Goal: Task Accomplishment & Management: Complete application form

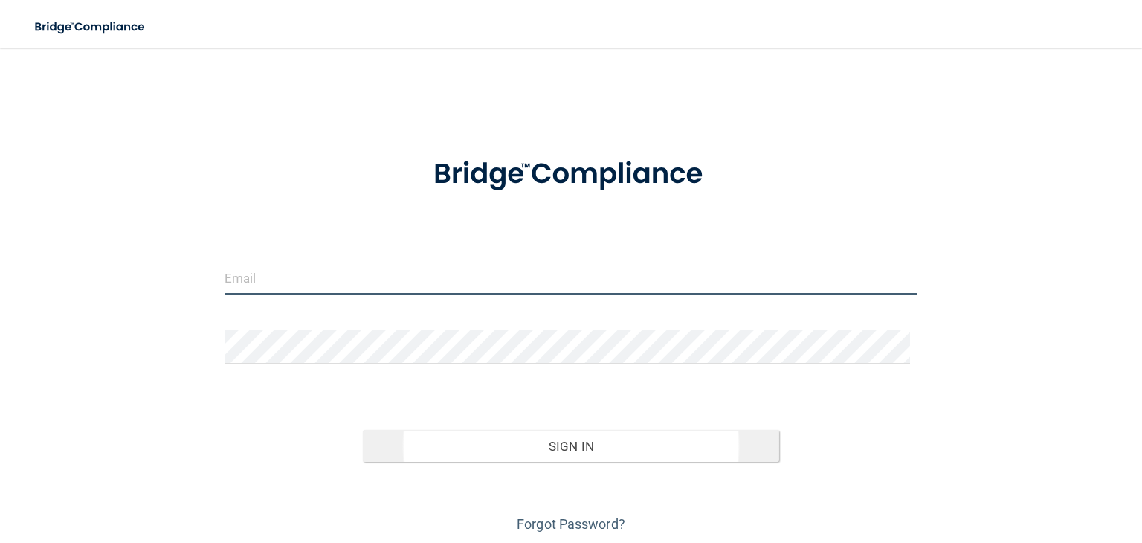
type input "[EMAIL_ADDRESS][DOMAIN_NAME]"
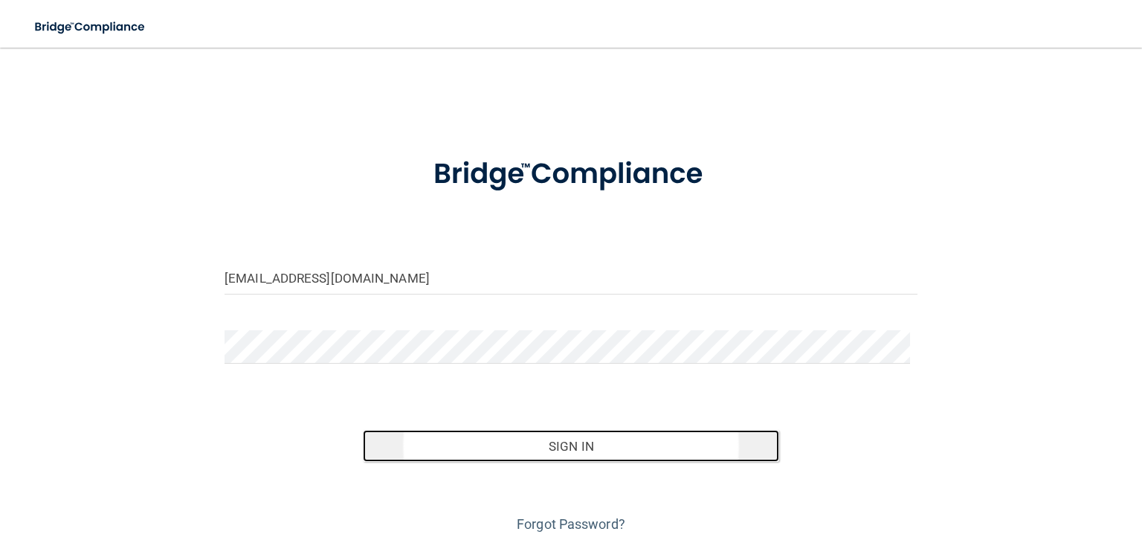
click at [598, 436] on button "Sign In" at bounding box center [571, 446] width 416 height 33
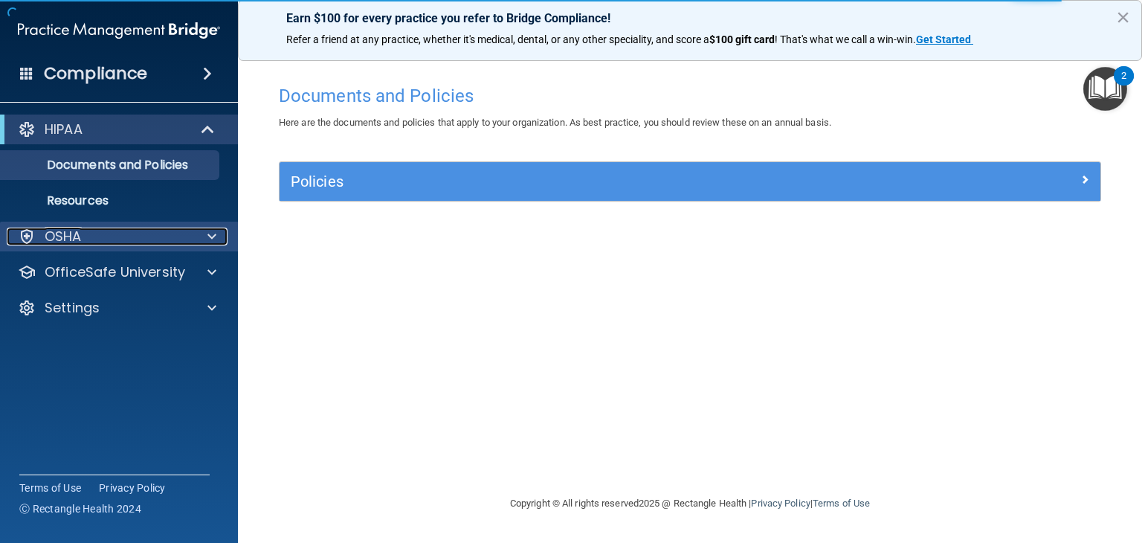
click at [143, 236] on div "OSHA" at bounding box center [99, 237] width 184 height 18
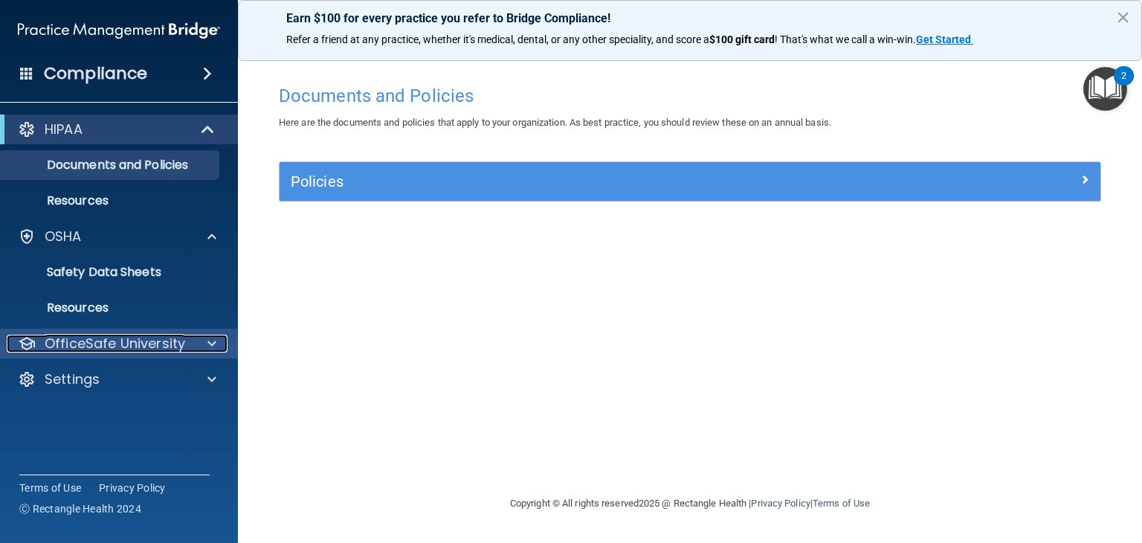
click at [144, 344] on p "OfficeSafe University" at bounding box center [115, 344] width 141 height 18
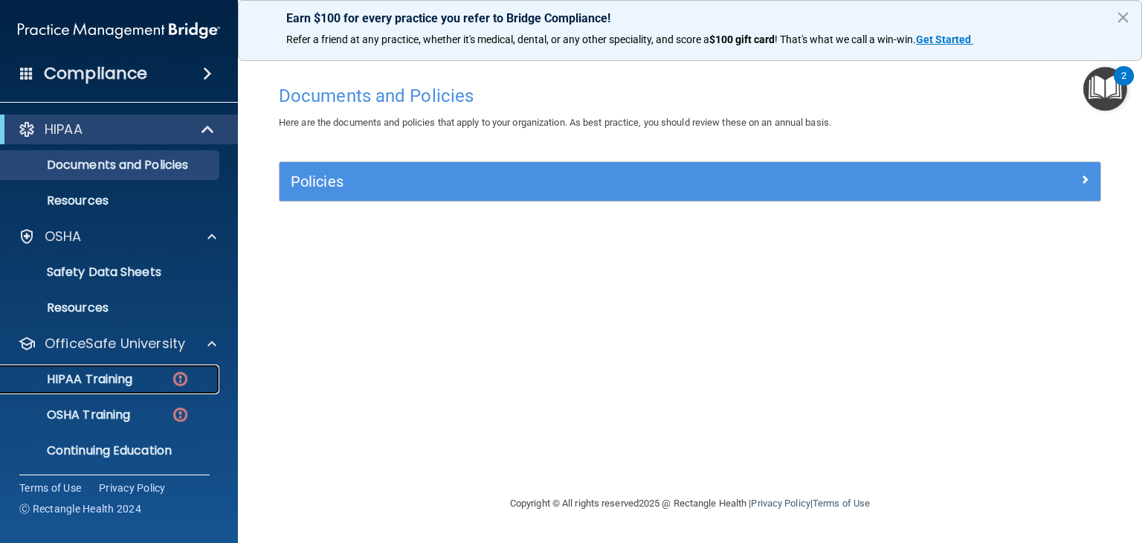
click at [146, 377] on div "HIPAA Training" at bounding box center [111, 379] width 203 height 15
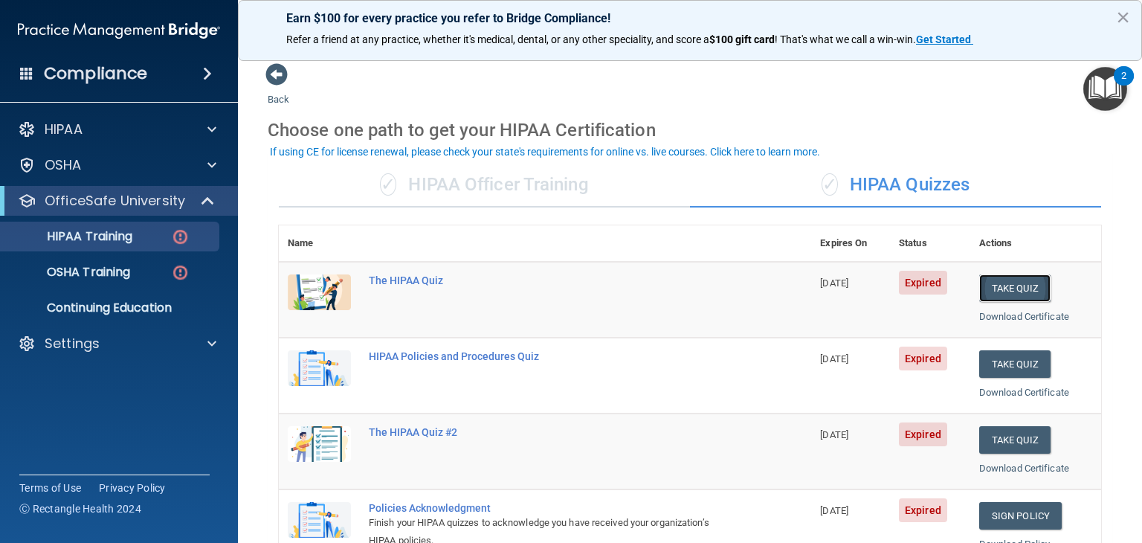
click at [1001, 285] on button "Take Quiz" at bounding box center [1014, 288] width 71 height 28
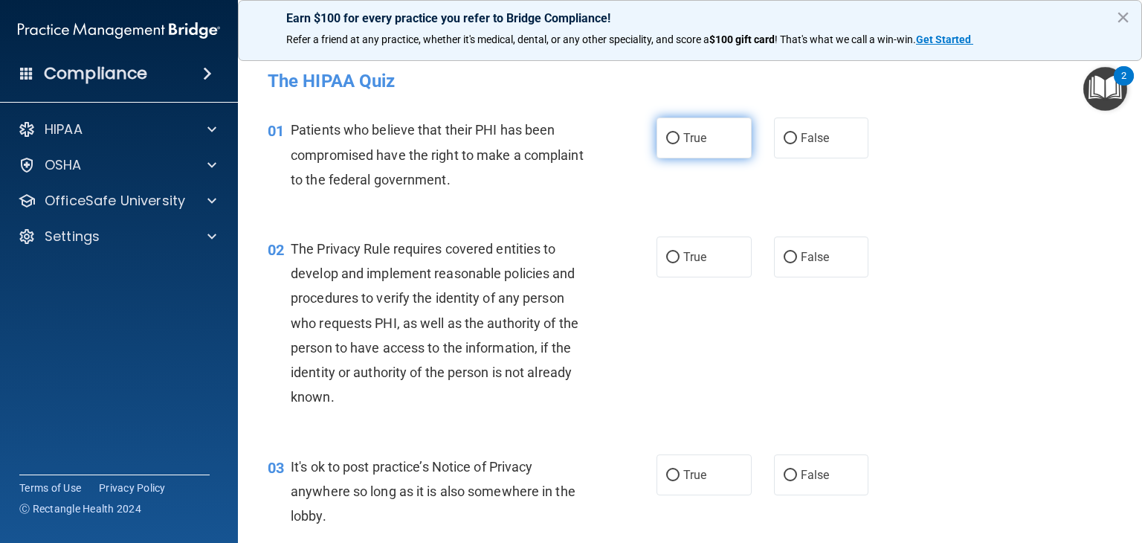
click at [666, 145] on label "True" at bounding box center [703, 137] width 95 height 41
click at [666, 144] on input "True" at bounding box center [672, 138] width 13 height 11
radio input "true"
click at [683, 258] on span "True" at bounding box center [694, 257] width 23 height 14
click at [680, 258] on input "True" at bounding box center [672, 257] width 13 height 11
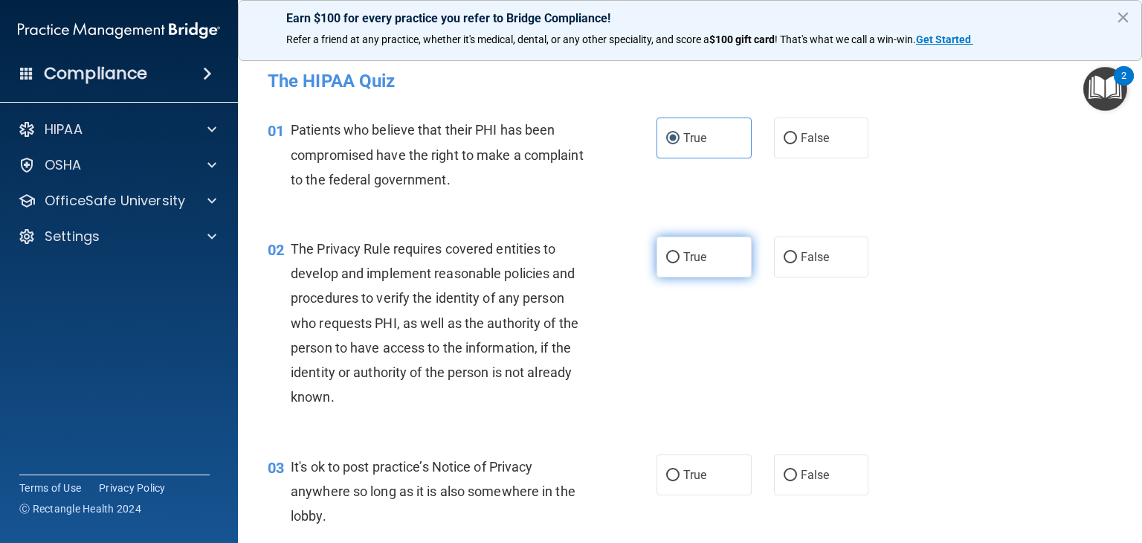
radio input "true"
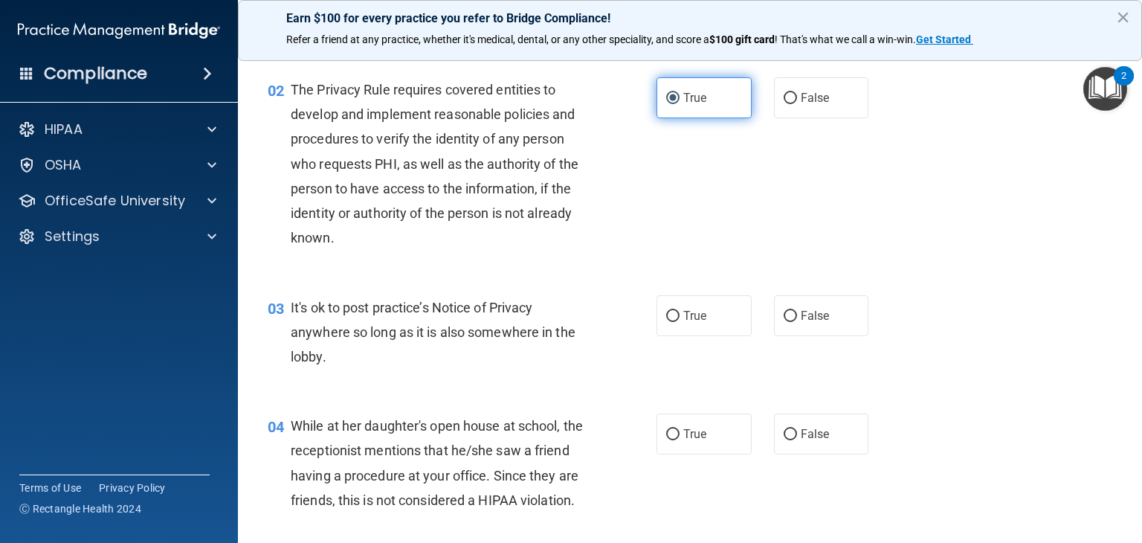
scroll to position [161, 0]
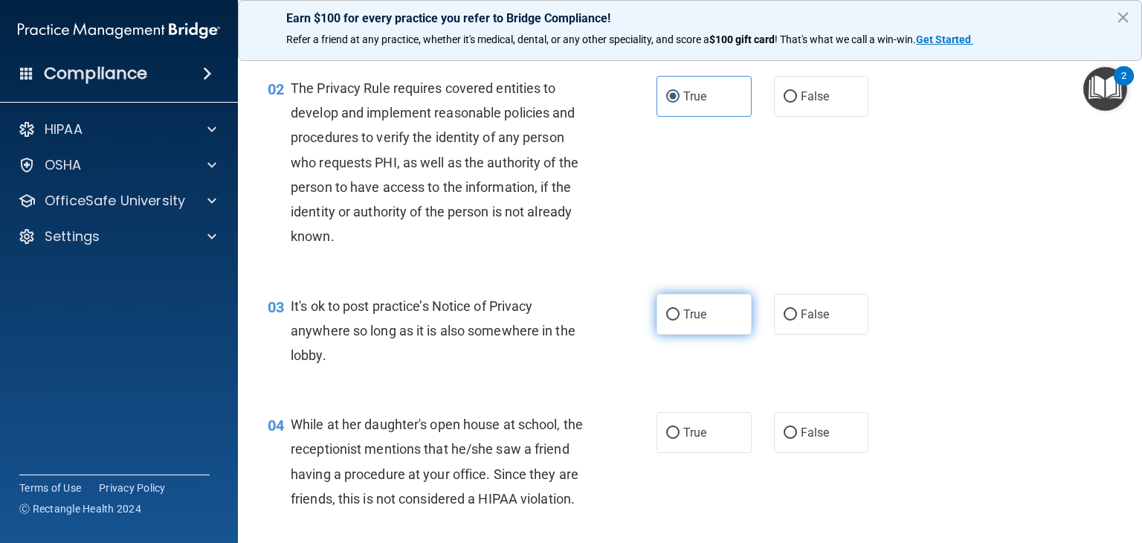
click at [683, 314] on span "True" at bounding box center [694, 314] width 23 height 14
click at [680, 314] on input "True" at bounding box center [672, 314] width 13 height 11
radio input "true"
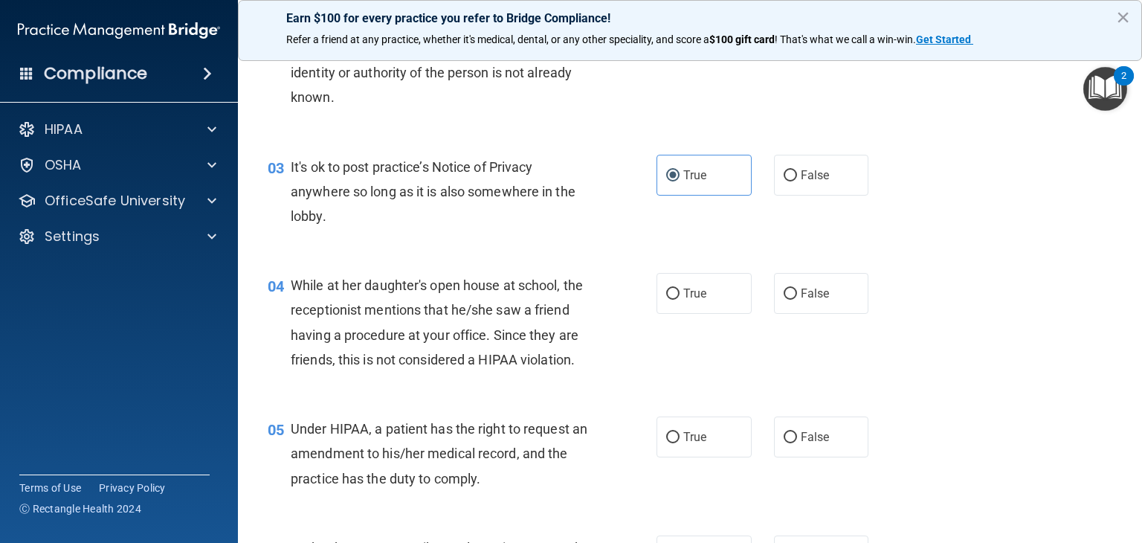
scroll to position [326, 0]
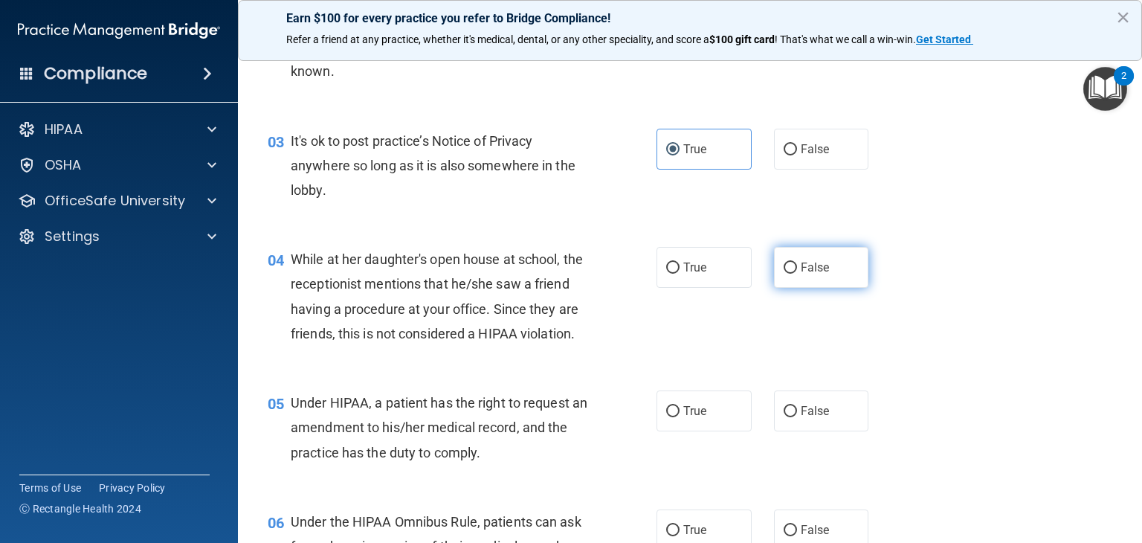
click at [784, 267] on input "False" at bounding box center [790, 267] width 13 height 11
radio input "true"
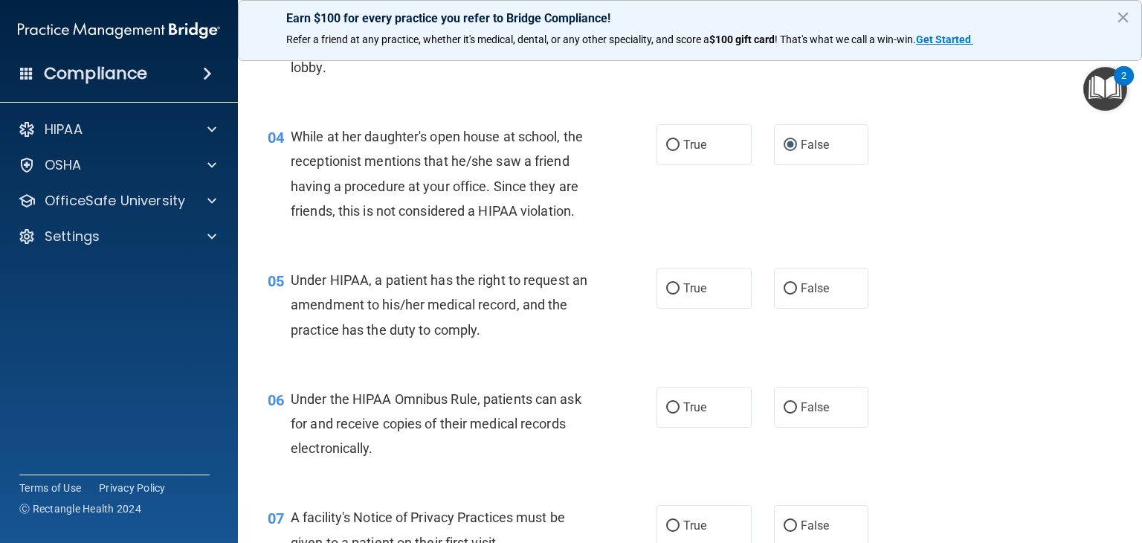
scroll to position [449, 0]
drag, startPoint x: 672, startPoint y: 316, endPoint x: 662, endPoint y: 321, distance: 11.0
click at [662, 308] on label "True" at bounding box center [703, 287] width 95 height 41
click at [666, 294] on input "True" at bounding box center [672, 288] width 13 height 11
radio input "true"
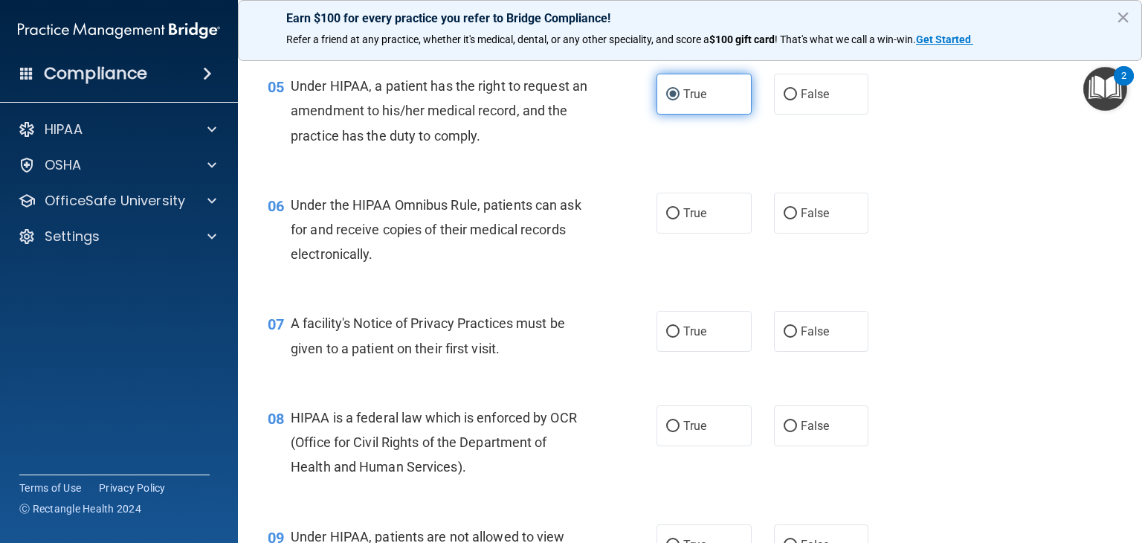
scroll to position [650, 0]
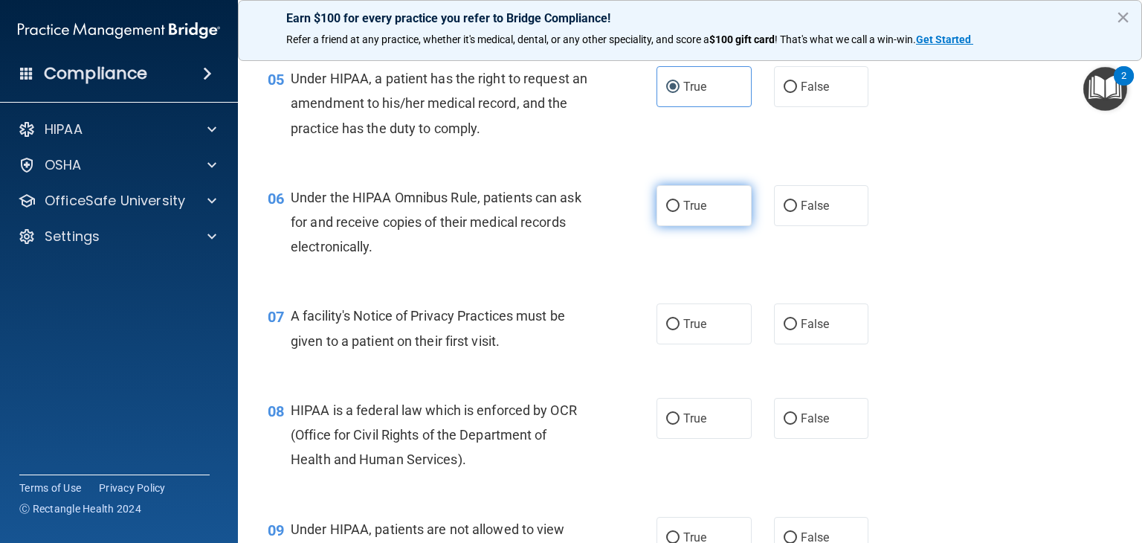
click at [685, 213] on span "True" at bounding box center [694, 206] width 23 height 14
click at [680, 212] on input "True" at bounding box center [672, 206] width 13 height 11
radio input "true"
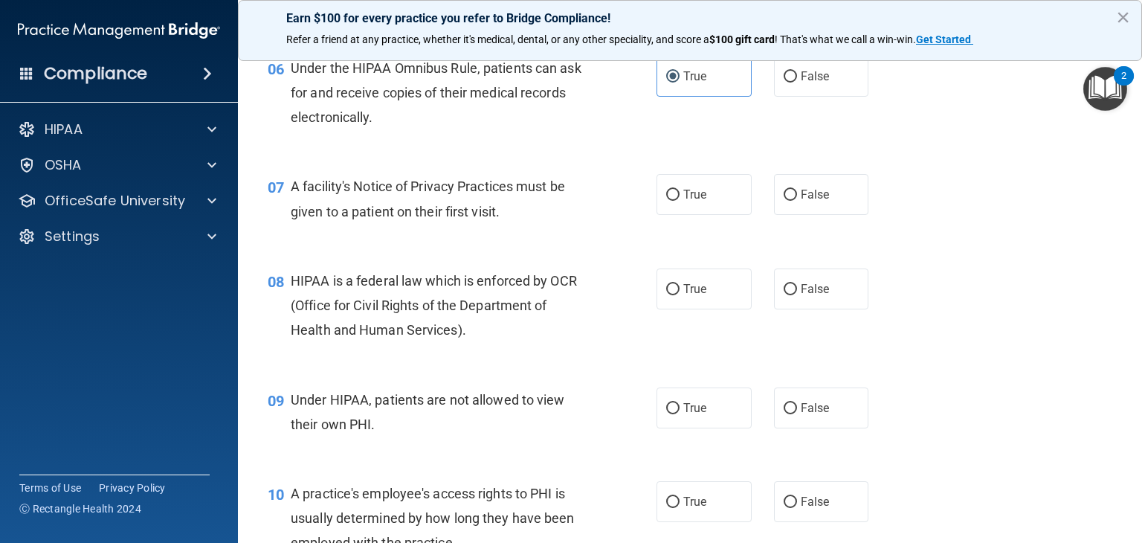
scroll to position [782, 0]
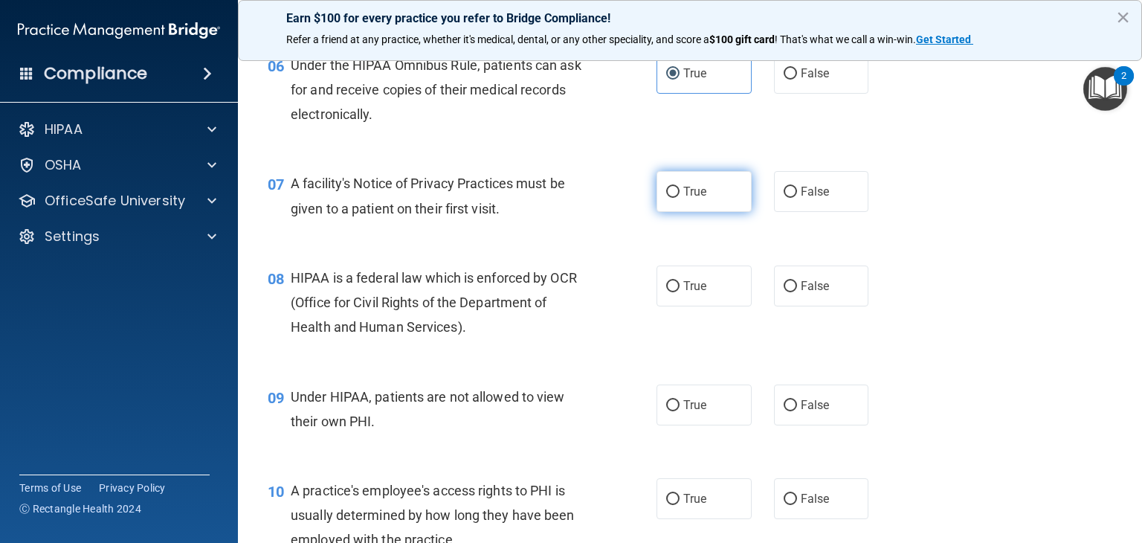
click at [696, 199] on span "True" at bounding box center [694, 191] width 23 height 14
click at [680, 198] on input "True" at bounding box center [672, 192] width 13 height 11
radio input "true"
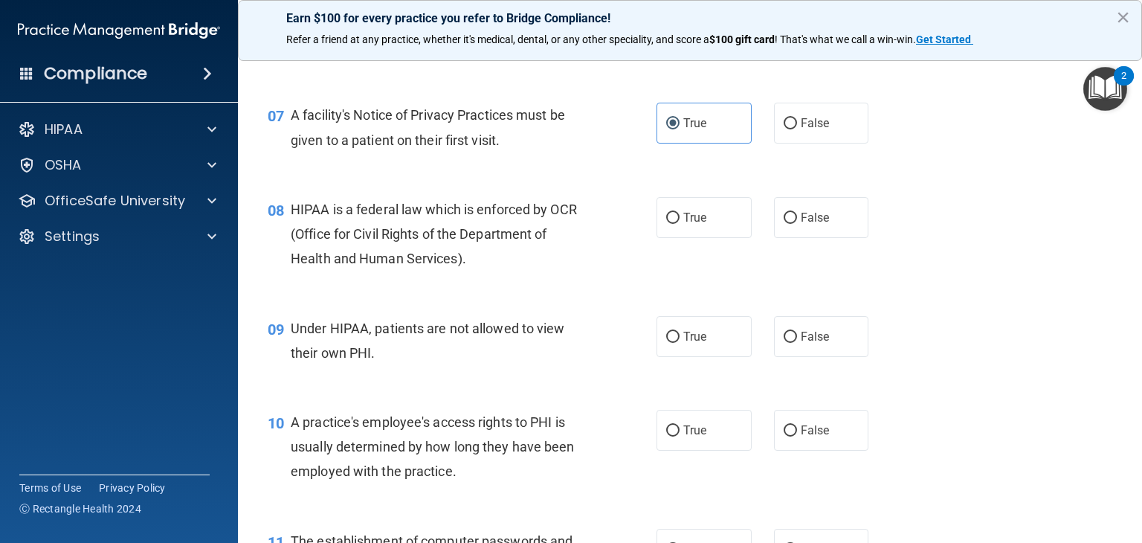
scroll to position [854, 0]
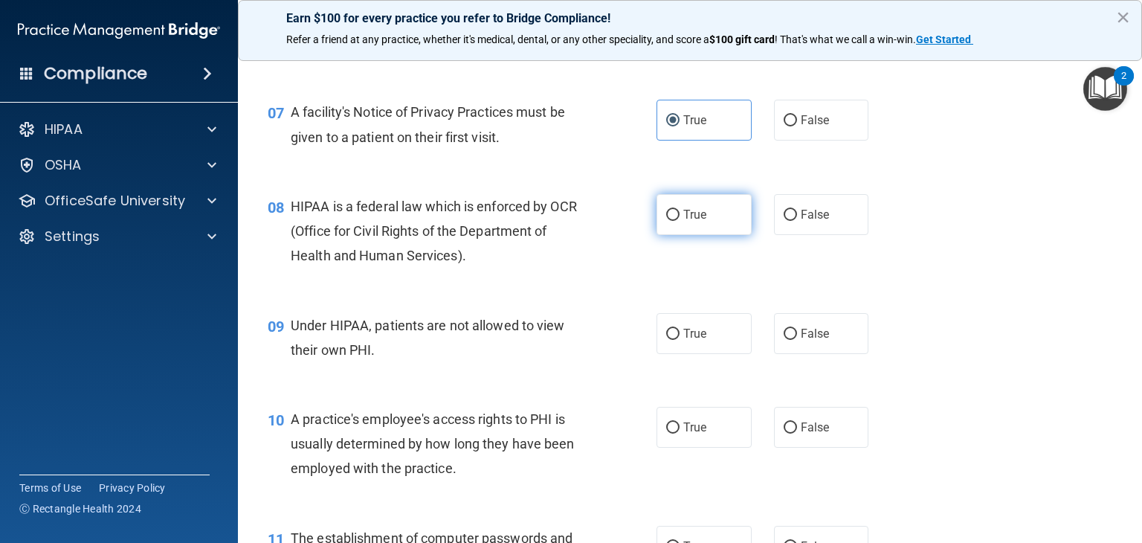
click at [659, 235] on label "True" at bounding box center [703, 214] width 95 height 41
click at [666, 221] on input "True" at bounding box center [672, 215] width 13 height 11
radio input "true"
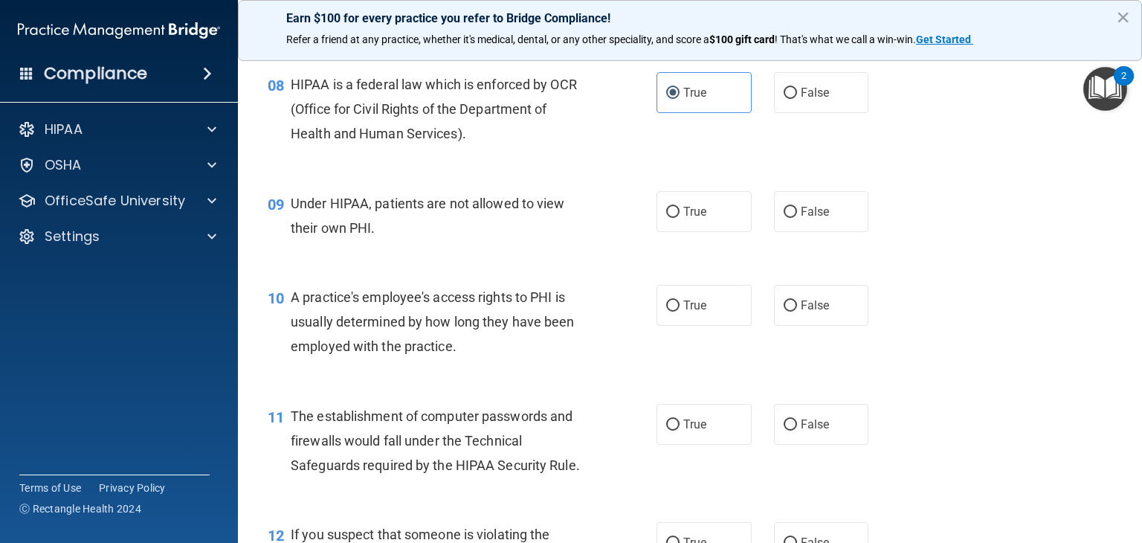
scroll to position [981, 0]
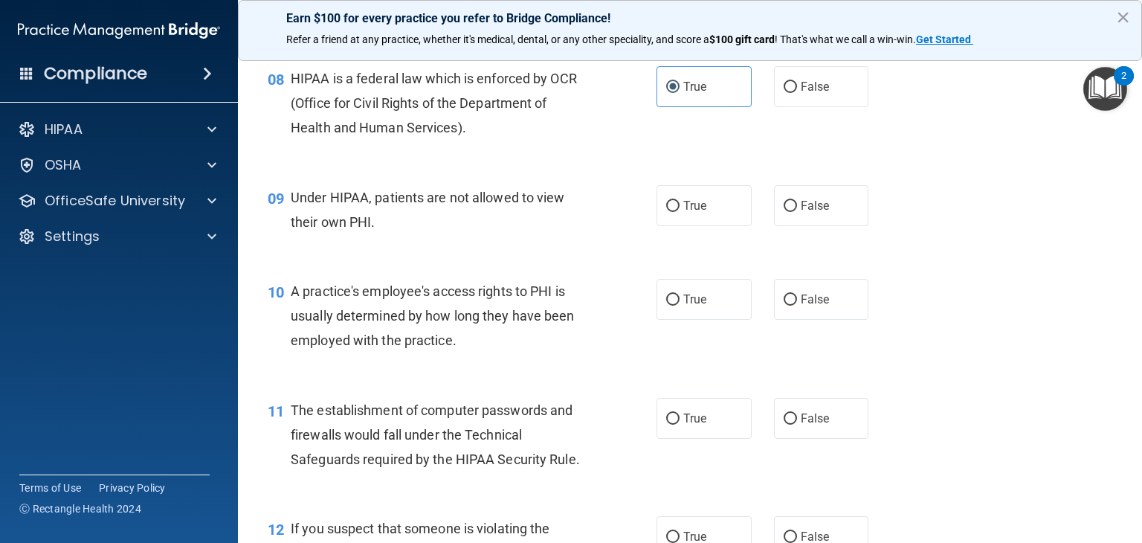
drag, startPoint x: 763, startPoint y: 242, endPoint x: 788, endPoint y: 185, distance: 61.9
click at [788, 167] on div "08 HIPAA is a federal law which is enforced by OCR (Office for Civil Rights of …" at bounding box center [690, 107] width 867 height 119
click at [781, 226] on label "False" at bounding box center [821, 205] width 95 height 41
click at [784, 212] on input "False" at bounding box center [790, 206] width 13 height 11
radio input "true"
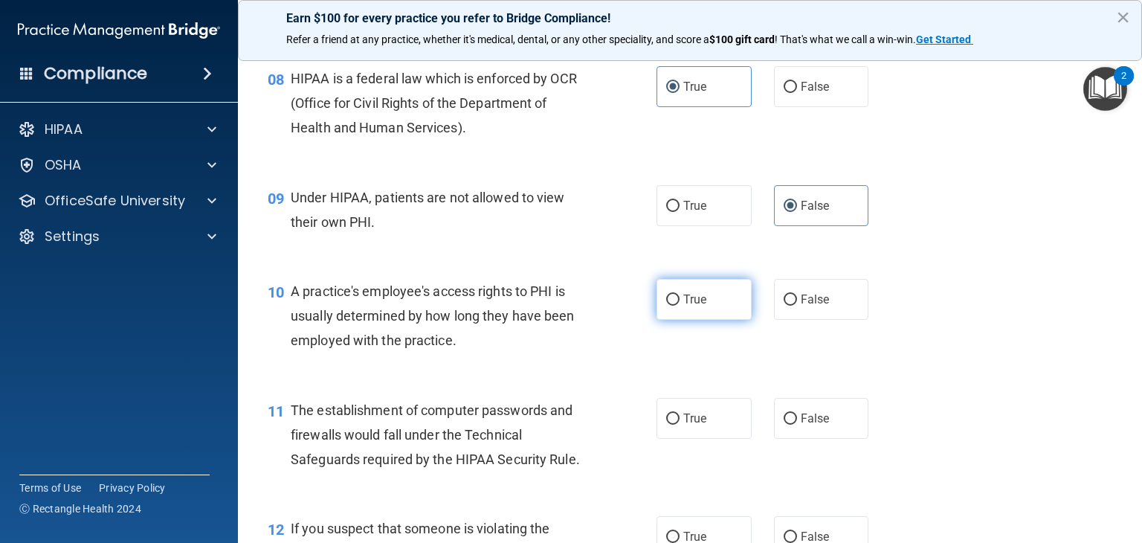
click at [683, 320] on label "True" at bounding box center [703, 299] width 95 height 41
click at [680, 306] on input "True" at bounding box center [672, 299] width 13 height 11
radio input "true"
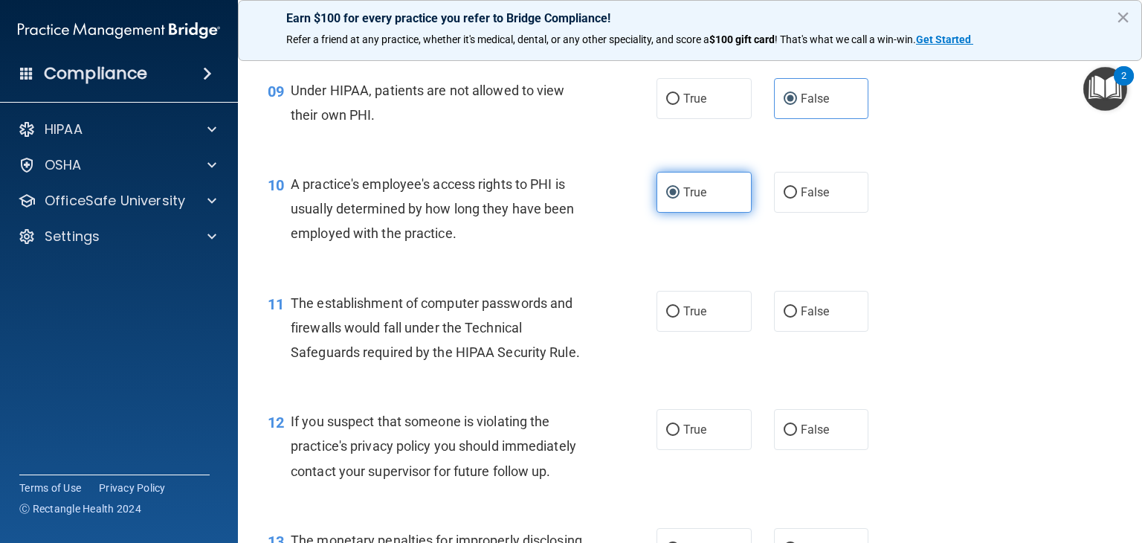
scroll to position [1090, 0]
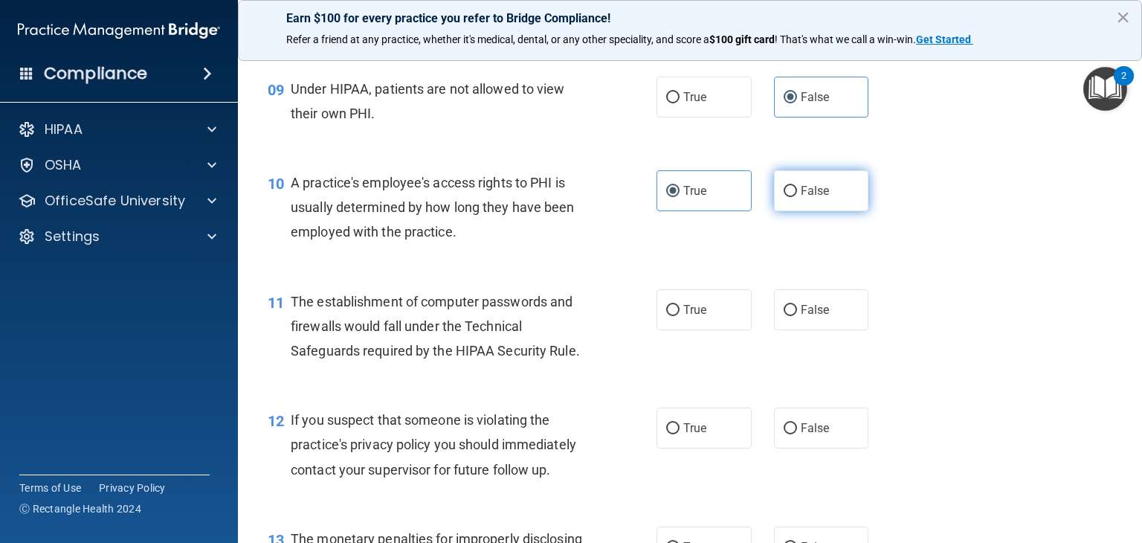
click at [784, 197] on input "False" at bounding box center [790, 191] width 13 height 11
radio input "true"
radio input "false"
drag, startPoint x: 676, startPoint y: 337, endPoint x: 681, endPoint y: 355, distance: 18.6
click at [681, 355] on div "11 The establishment of computer passwords and firewalls would fall under the T…" at bounding box center [690, 330] width 867 height 119
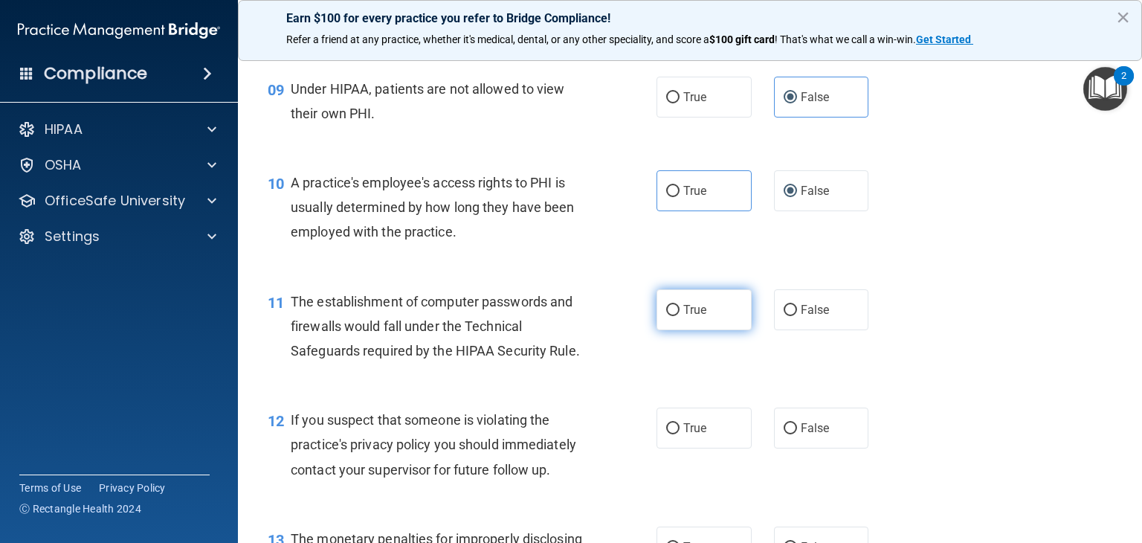
click at [656, 326] on label "True" at bounding box center [703, 309] width 95 height 41
click at [666, 316] on input "True" at bounding box center [672, 310] width 13 height 11
radio input "true"
click at [666, 316] on input "True" at bounding box center [672, 310] width 13 height 11
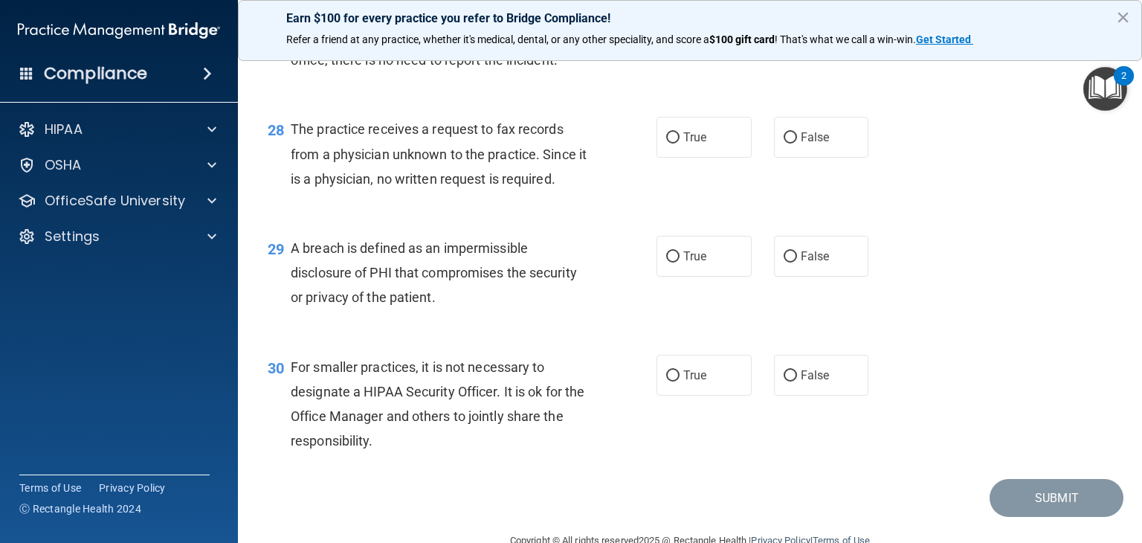
scroll to position [3561, 0]
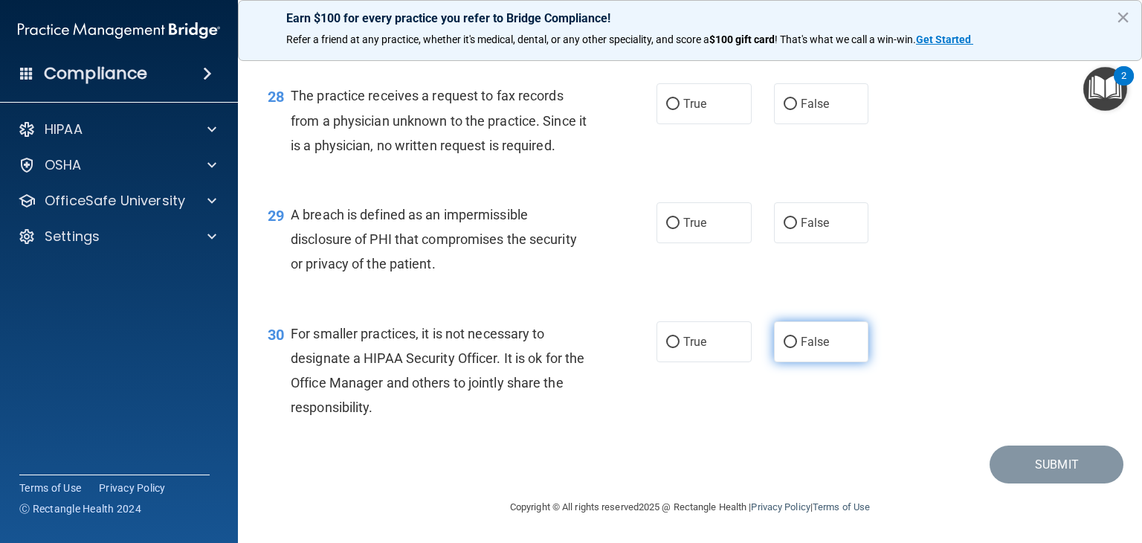
click at [784, 341] on input "False" at bounding box center [790, 342] width 13 height 11
radio input "true"
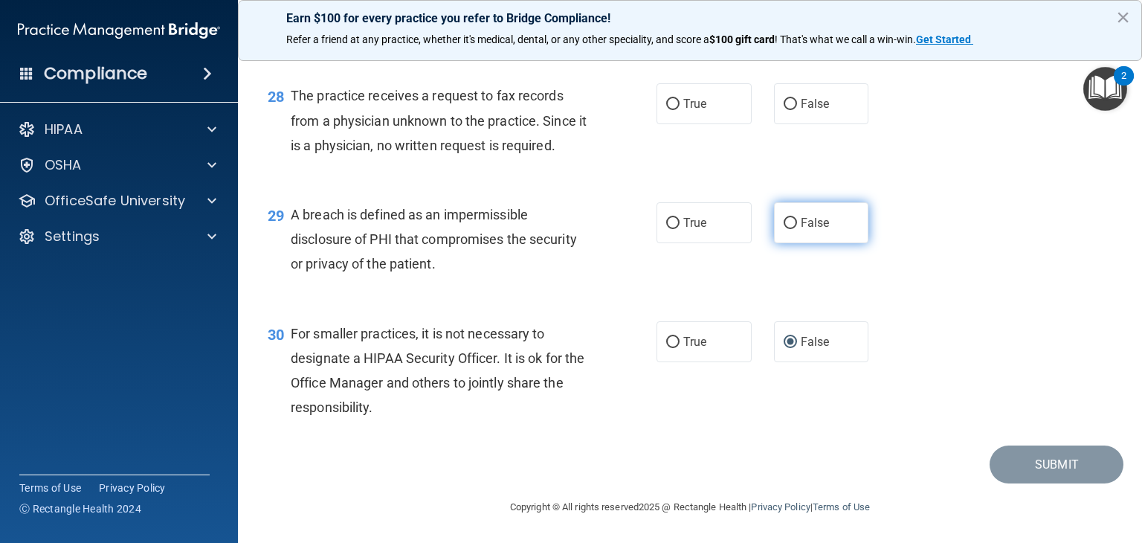
click at [784, 226] on input "False" at bounding box center [790, 223] width 13 height 11
radio input "true"
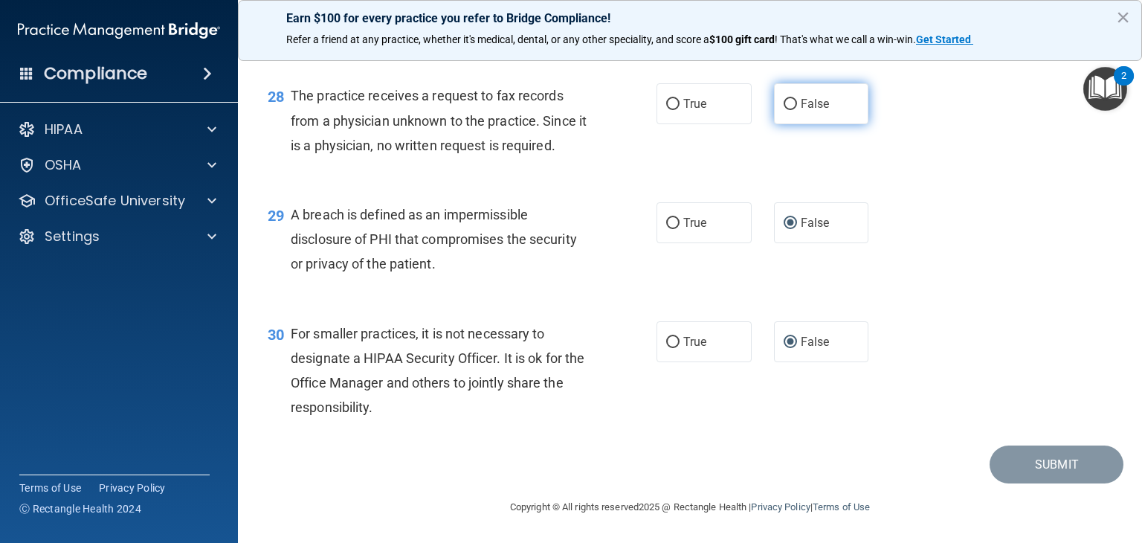
click at [784, 110] on input "False" at bounding box center [790, 104] width 13 height 11
radio input "true"
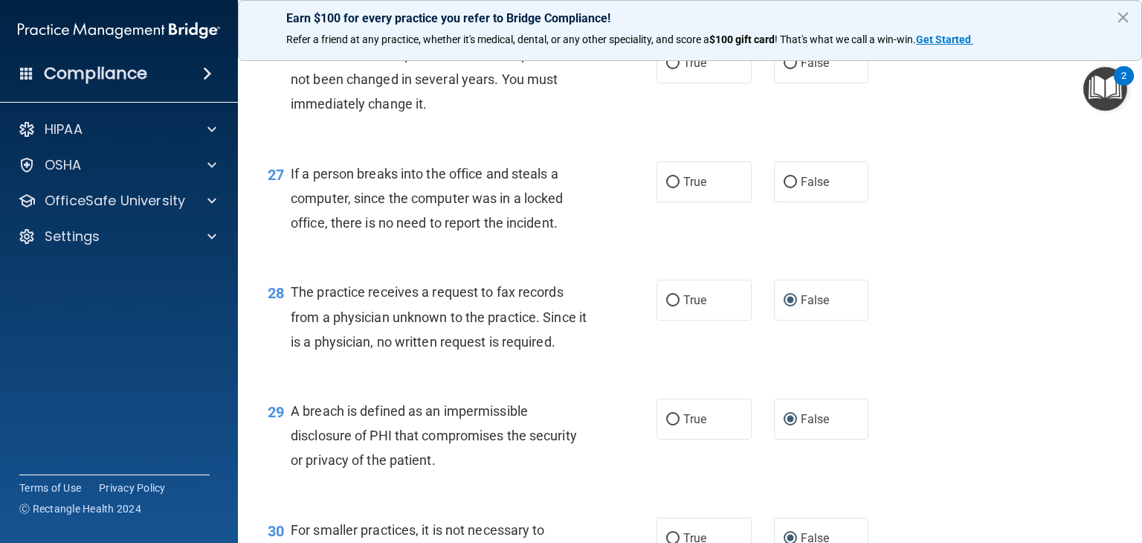
scroll to position [3289, 0]
click at [784, 189] on input "False" at bounding box center [790, 183] width 13 height 11
radio input "true"
click at [676, 84] on label "True" at bounding box center [703, 63] width 95 height 41
click at [676, 70] on input "True" at bounding box center [672, 64] width 13 height 11
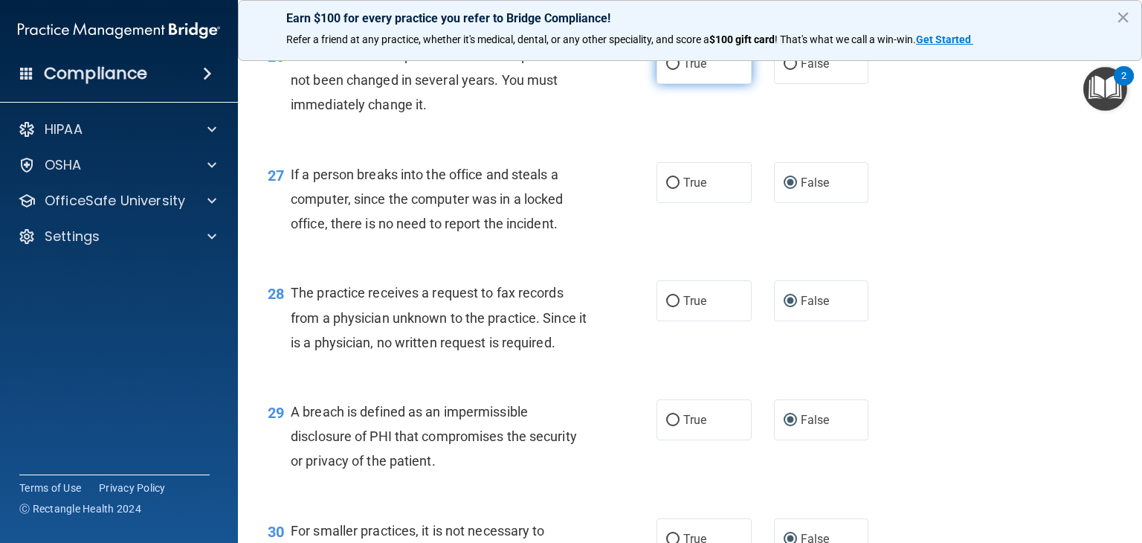
radio input "true"
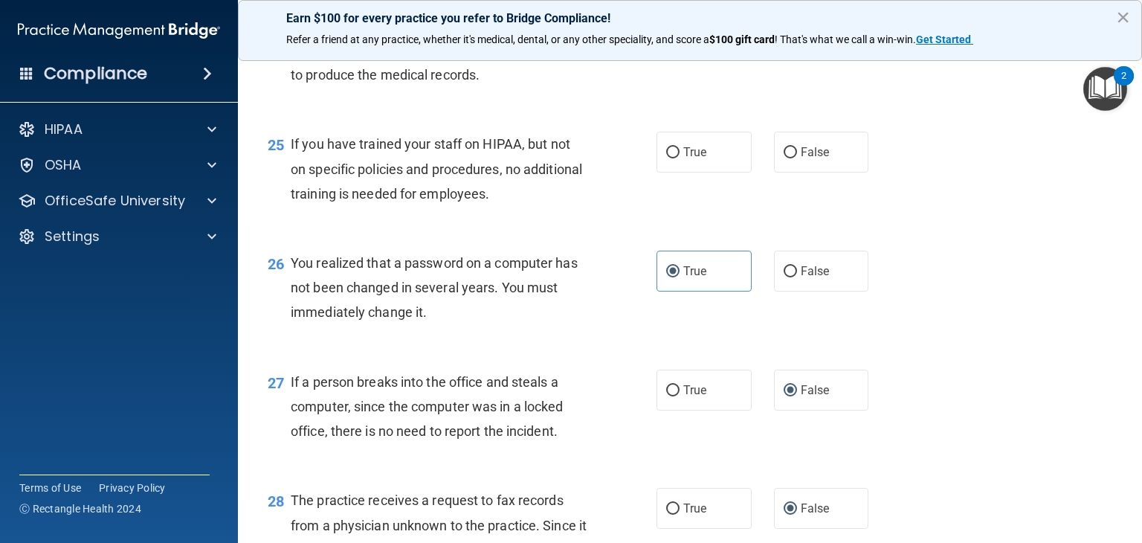
scroll to position [3078, 0]
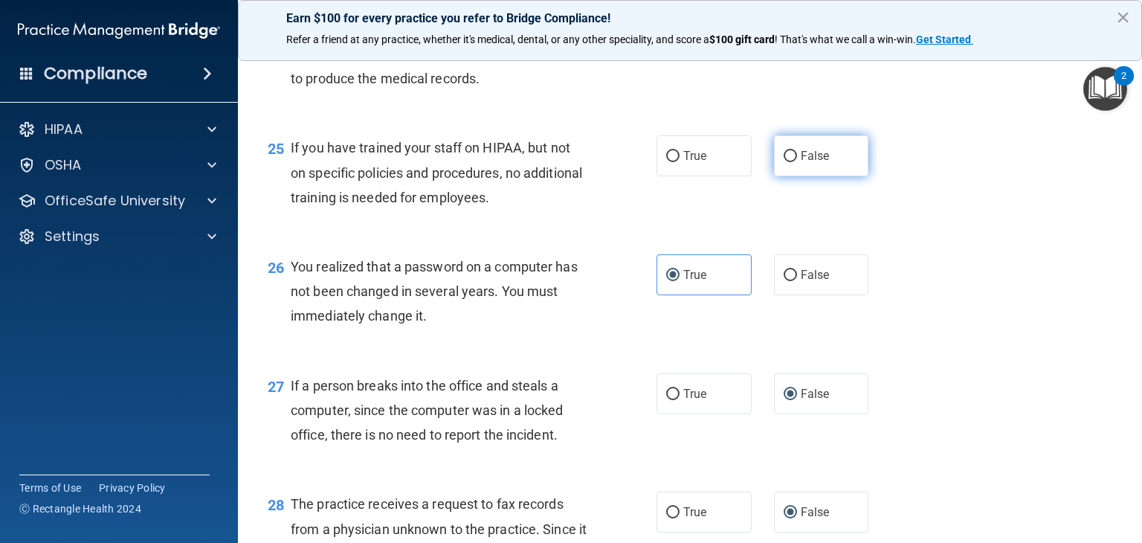
click at [791, 176] on label "False" at bounding box center [821, 155] width 95 height 41
click at [791, 162] on input "False" at bounding box center [790, 156] width 13 height 11
radio input "true"
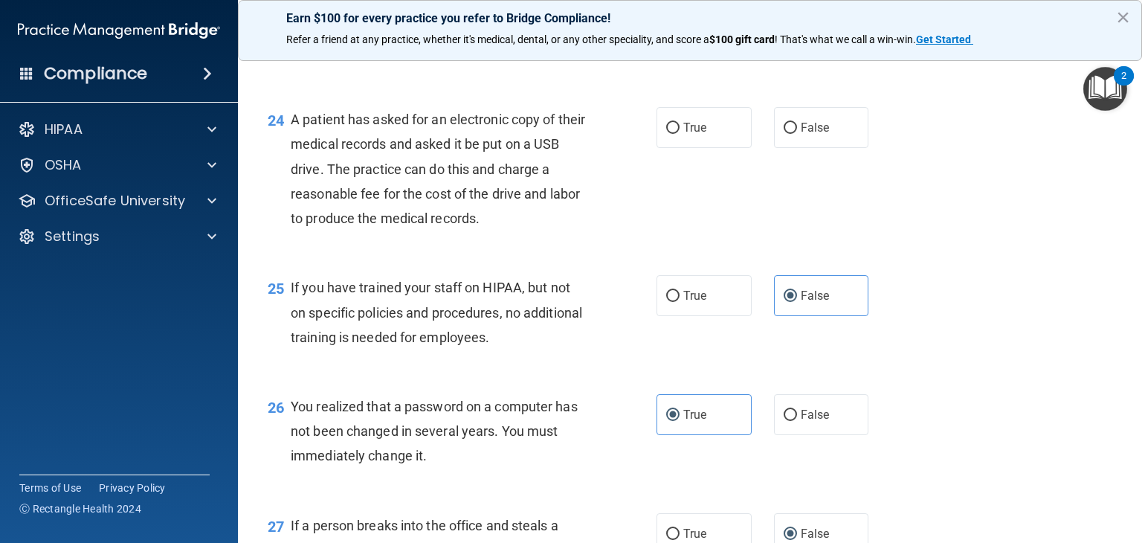
scroll to position [2938, 0]
click at [785, 134] on input "False" at bounding box center [790, 128] width 13 height 11
radio input "true"
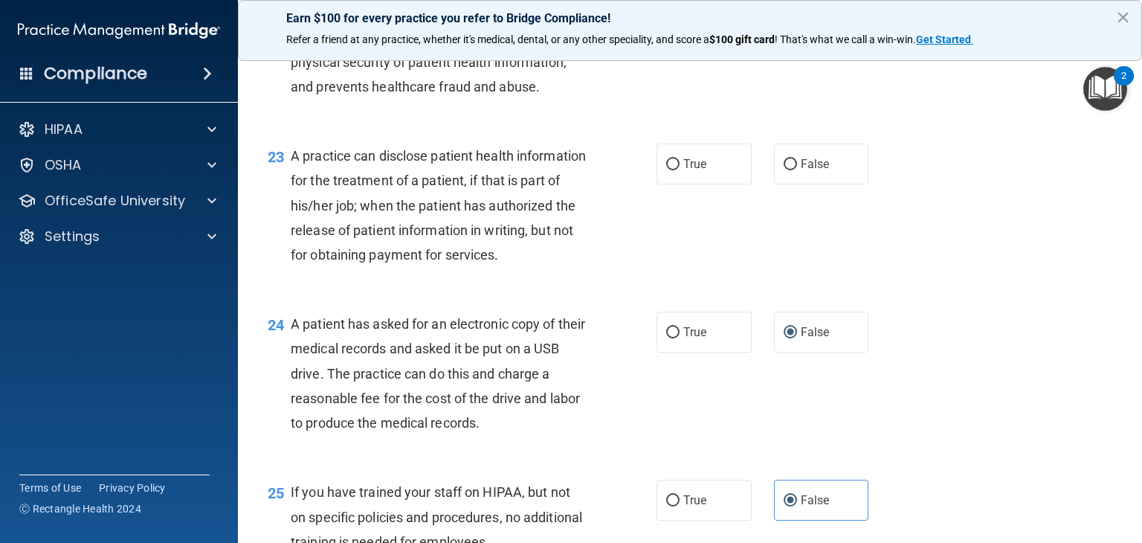
scroll to position [2727, 0]
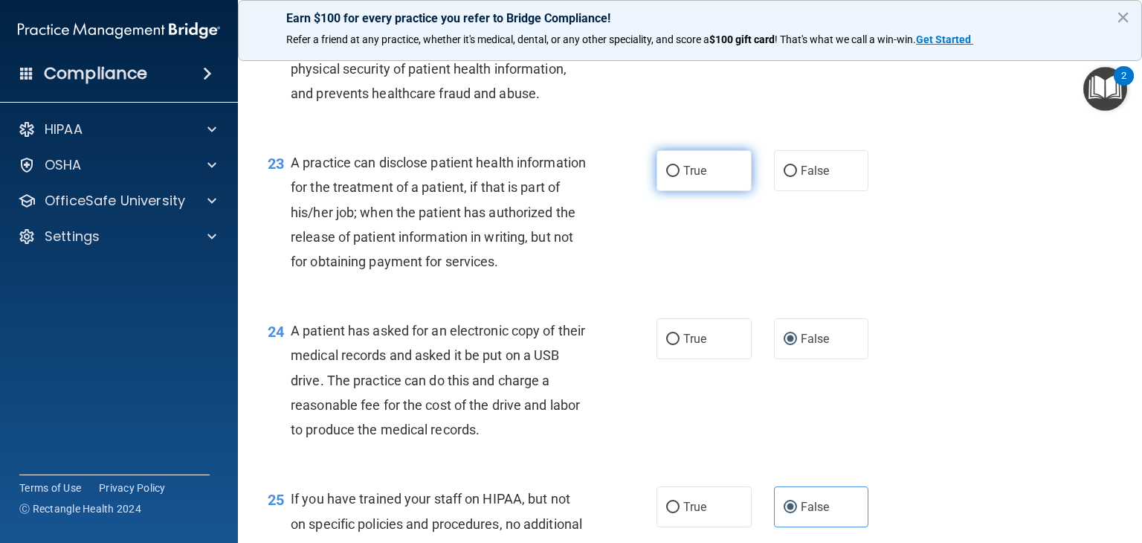
click at [676, 191] on label "True" at bounding box center [703, 170] width 95 height 41
click at [676, 177] on input "True" at bounding box center [672, 171] width 13 height 11
radio input "true"
click at [774, 191] on label "False" at bounding box center [821, 170] width 95 height 41
click at [784, 177] on input "False" at bounding box center [790, 171] width 13 height 11
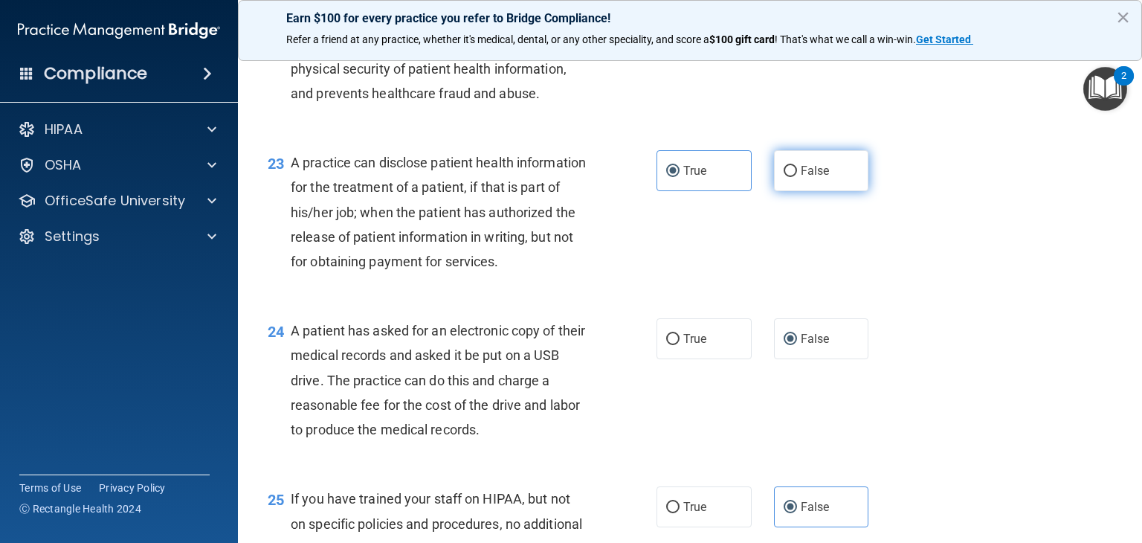
radio input "true"
radio input "false"
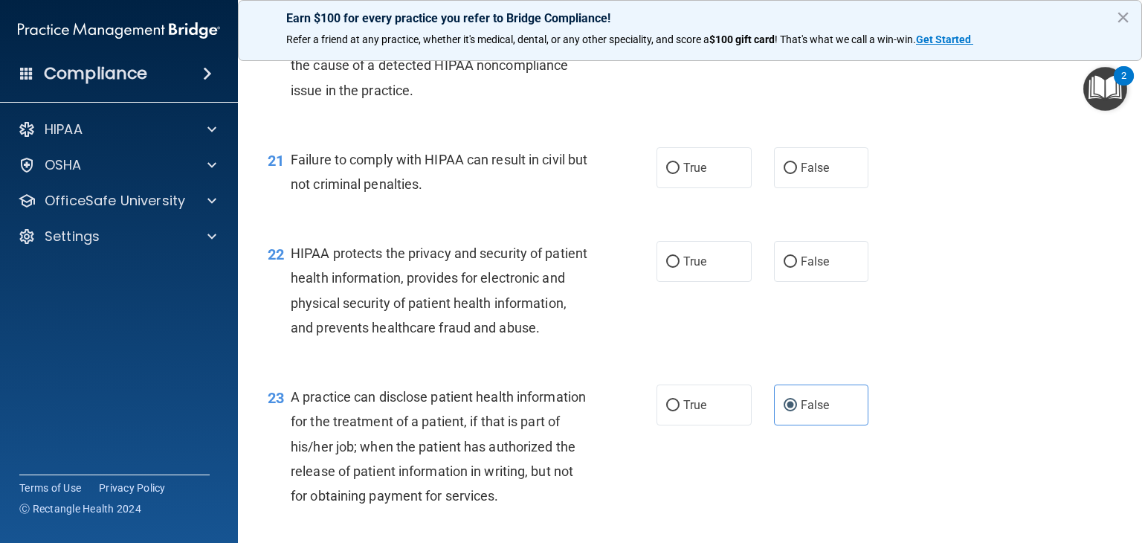
scroll to position [2492, 0]
click at [700, 269] on span "True" at bounding box center [694, 262] width 23 height 14
click at [680, 268] on input "True" at bounding box center [672, 262] width 13 height 11
radio input "true"
click at [690, 175] on span "True" at bounding box center [694, 168] width 23 height 14
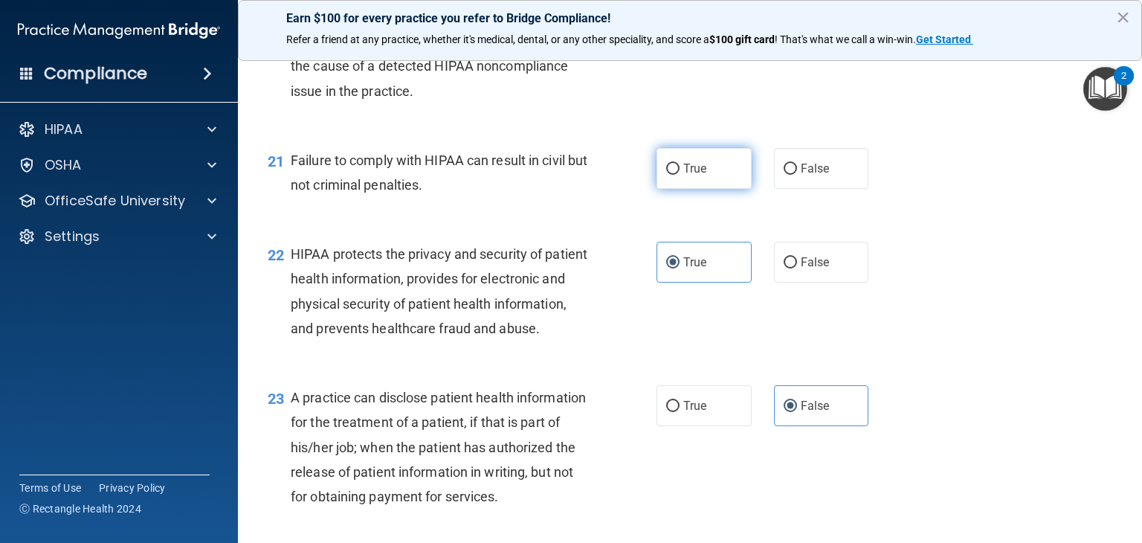
click at [680, 175] on input "True" at bounding box center [672, 169] width 13 height 11
radio input "true"
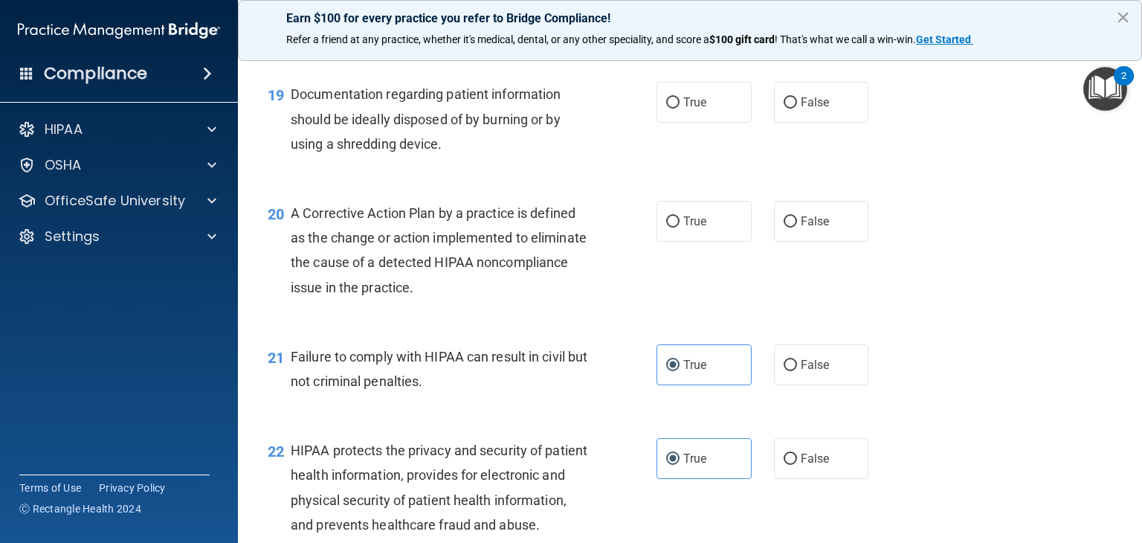
scroll to position [2294, 0]
click at [656, 231] on label "True" at bounding box center [703, 222] width 95 height 41
click at [666, 229] on input "True" at bounding box center [672, 223] width 13 height 11
radio input "true"
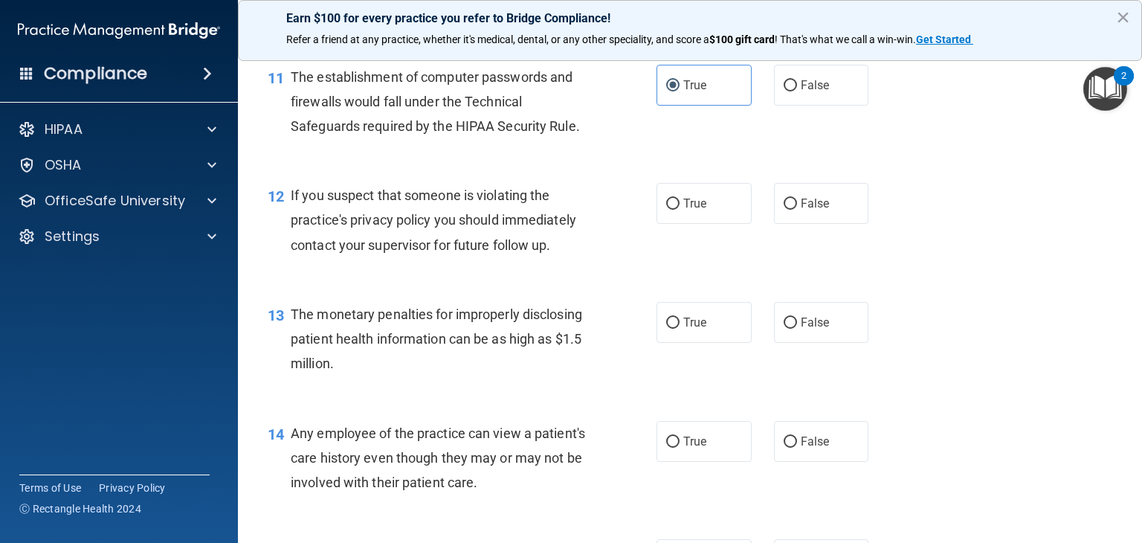
scroll to position [1313, 0]
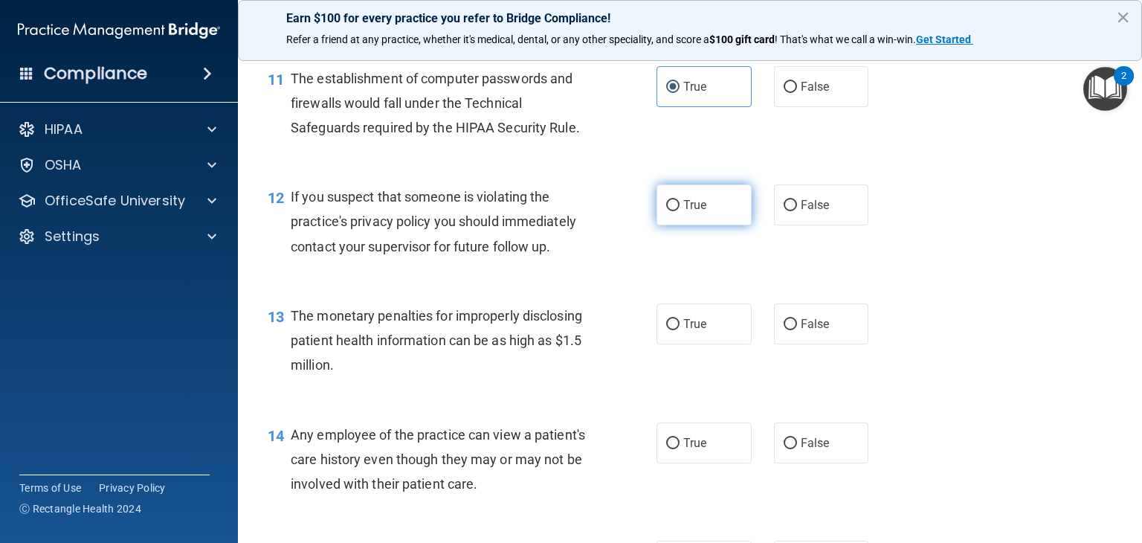
click at [683, 212] on span "True" at bounding box center [694, 205] width 23 height 14
click at [680, 211] on input "True" at bounding box center [672, 205] width 13 height 11
radio input "true"
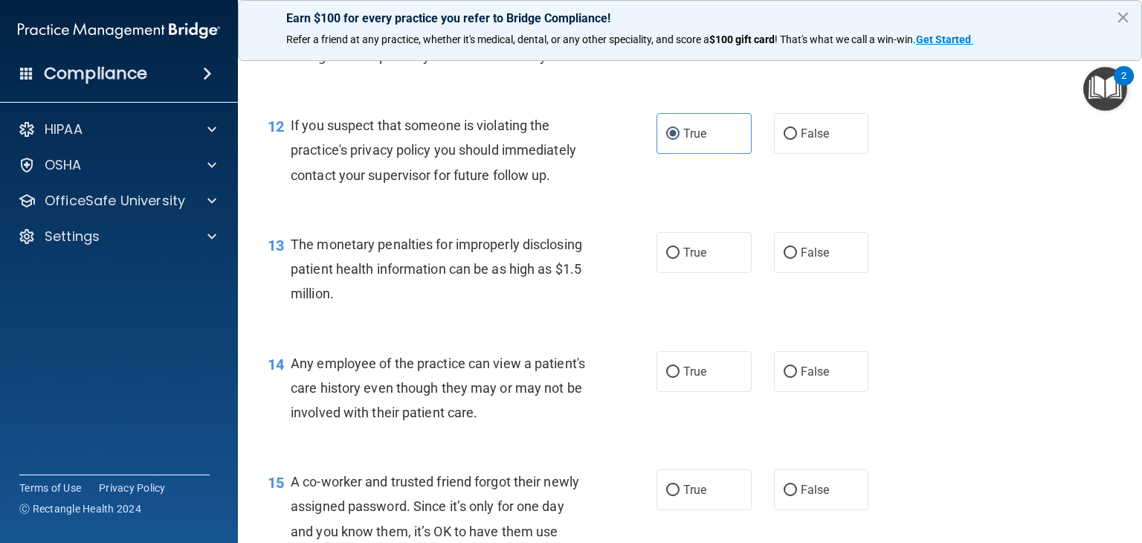
scroll to position [1386, 0]
click at [656, 271] on label "True" at bounding box center [703, 250] width 95 height 41
click at [666, 257] on input "True" at bounding box center [672, 251] width 13 height 11
radio input "true"
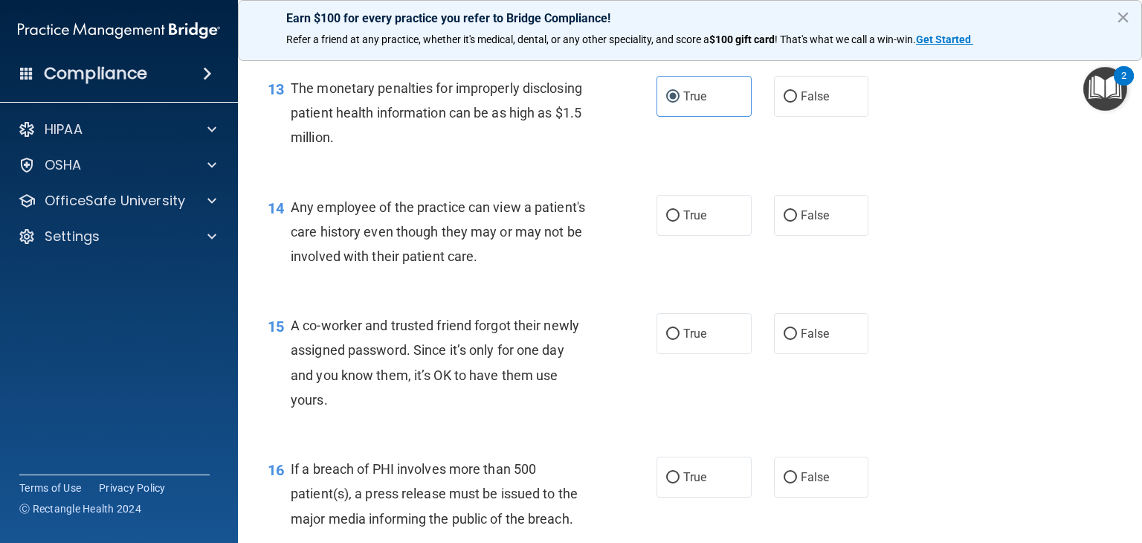
scroll to position [1538, 0]
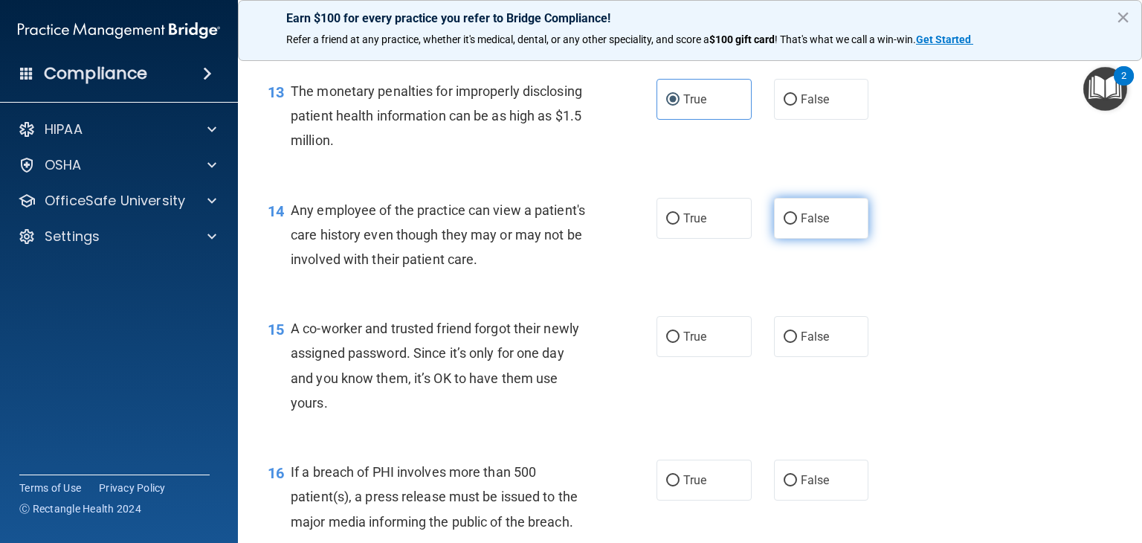
click at [774, 239] on label "False" at bounding box center [821, 218] width 95 height 41
click at [784, 225] on input "False" at bounding box center [790, 218] width 13 height 11
radio input "true"
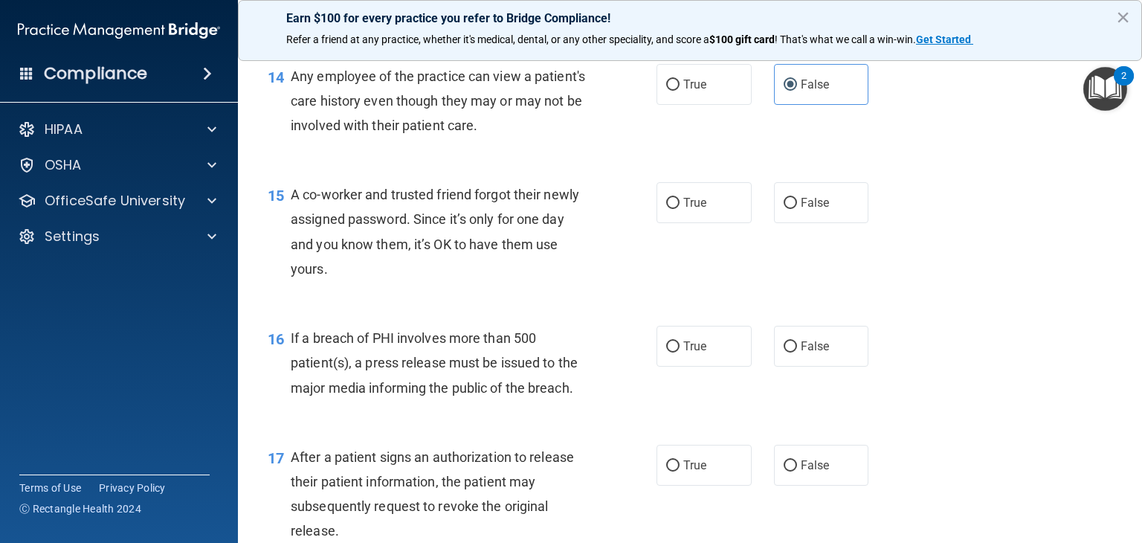
scroll to position [1675, 0]
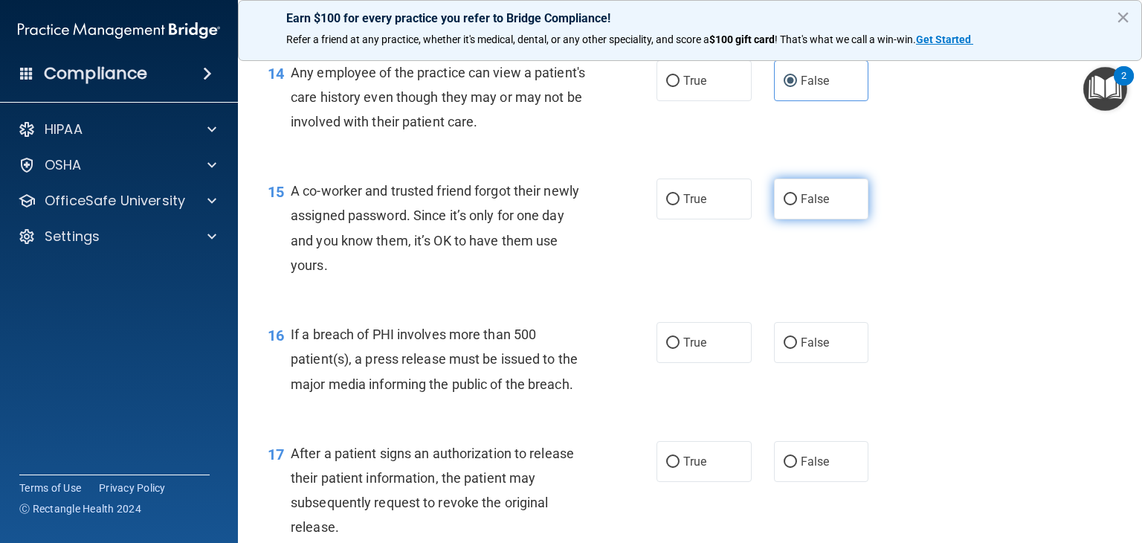
click at [787, 205] on input "False" at bounding box center [790, 199] width 13 height 11
radio input "true"
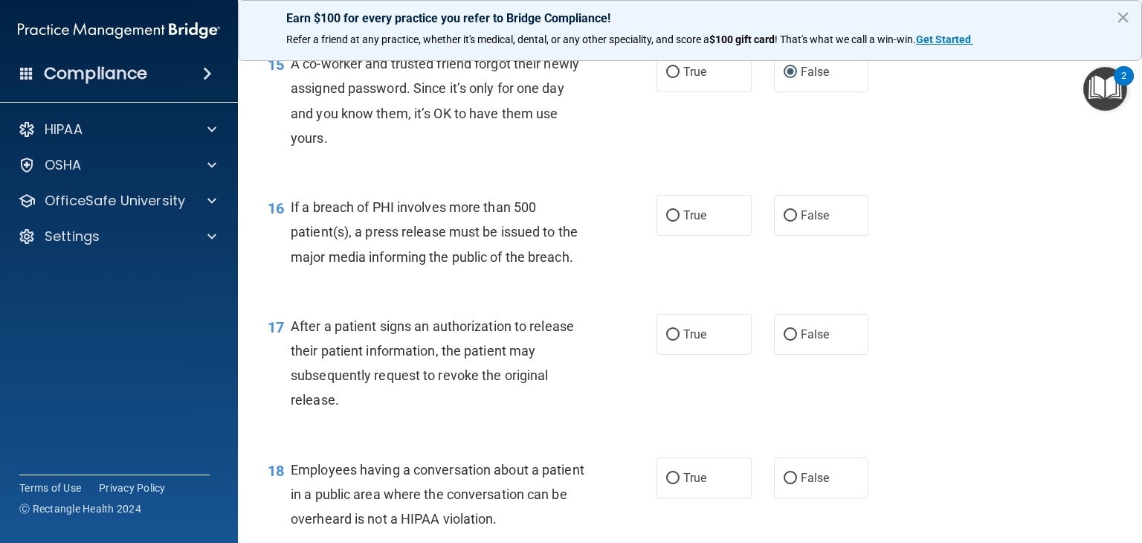
scroll to position [1807, 0]
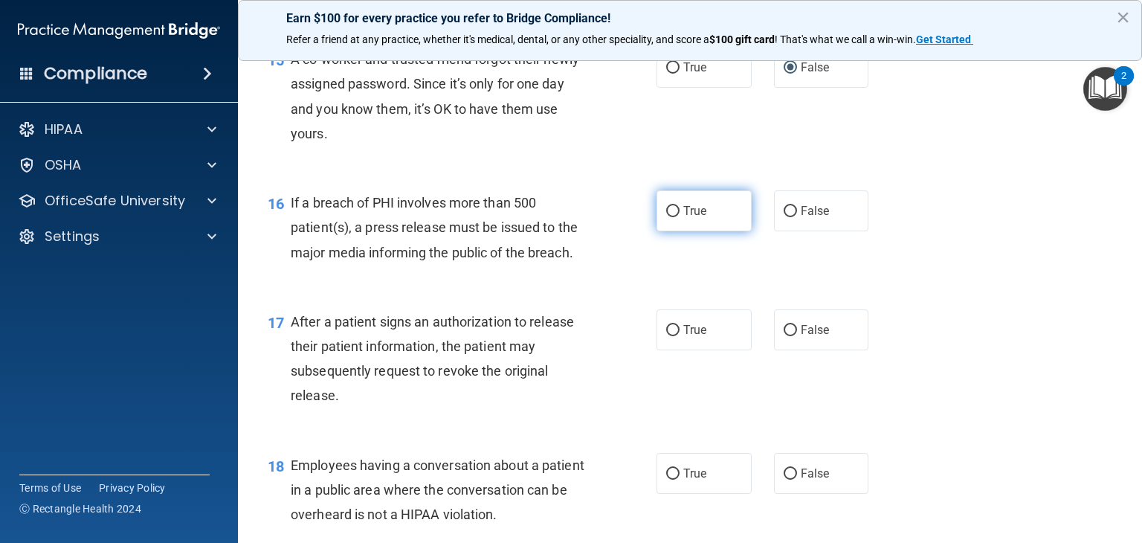
click at [683, 218] on span "True" at bounding box center [694, 211] width 23 height 14
click at [680, 217] on input "True" at bounding box center [672, 211] width 13 height 11
radio input "true"
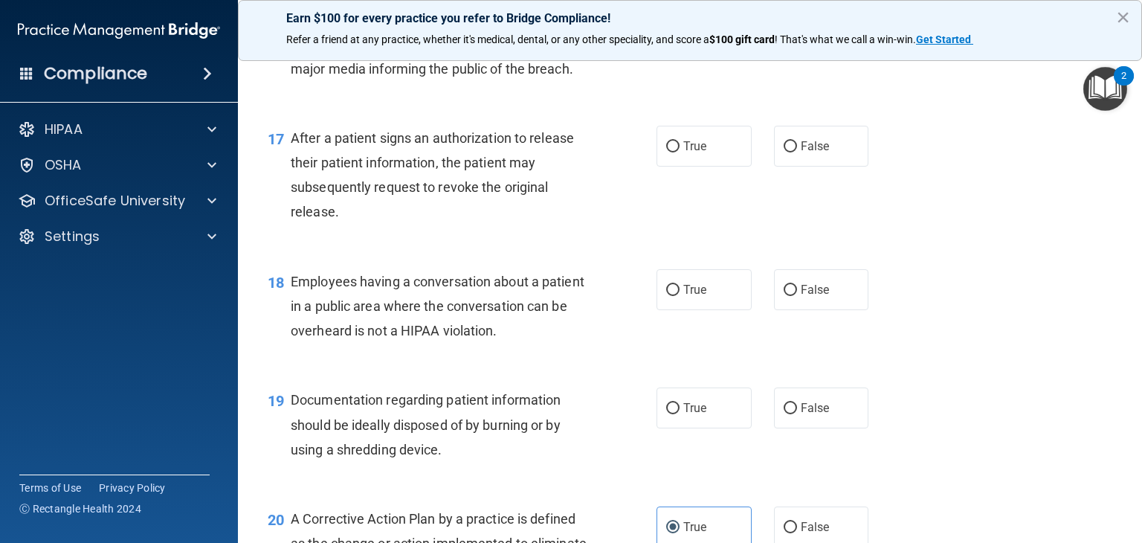
scroll to position [1993, 0]
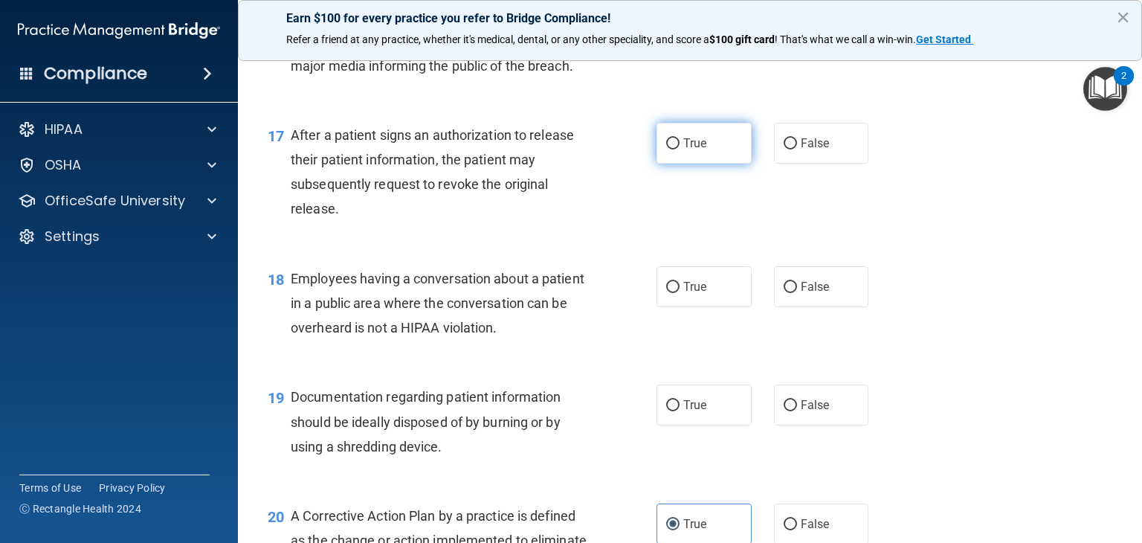
click at [687, 150] on span "True" at bounding box center [694, 143] width 23 height 14
click at [680, 149] on input "True" at bounding box center [672, 143] width 13 height 11
radio input "true"
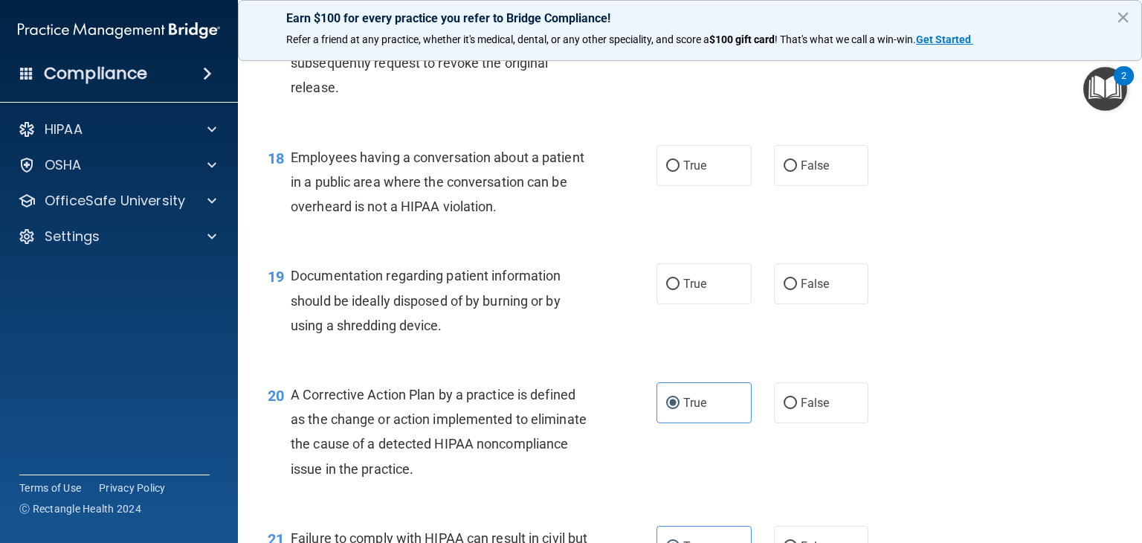
scroll to position [2121, 0]
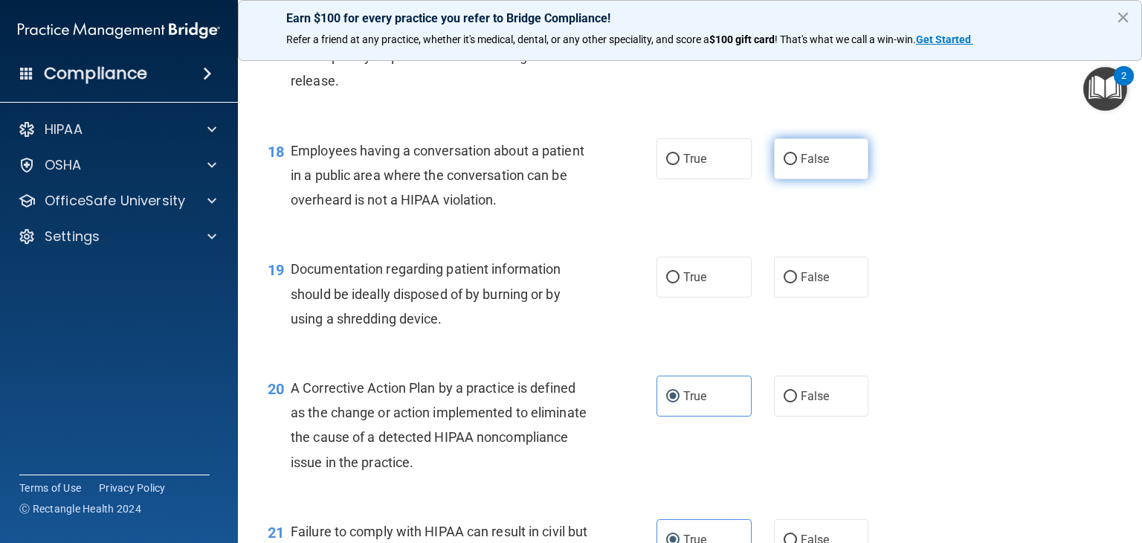
click at [787, 165] on input "False" at bounding box center [790, 159] width 13 height 11
radio input "true"
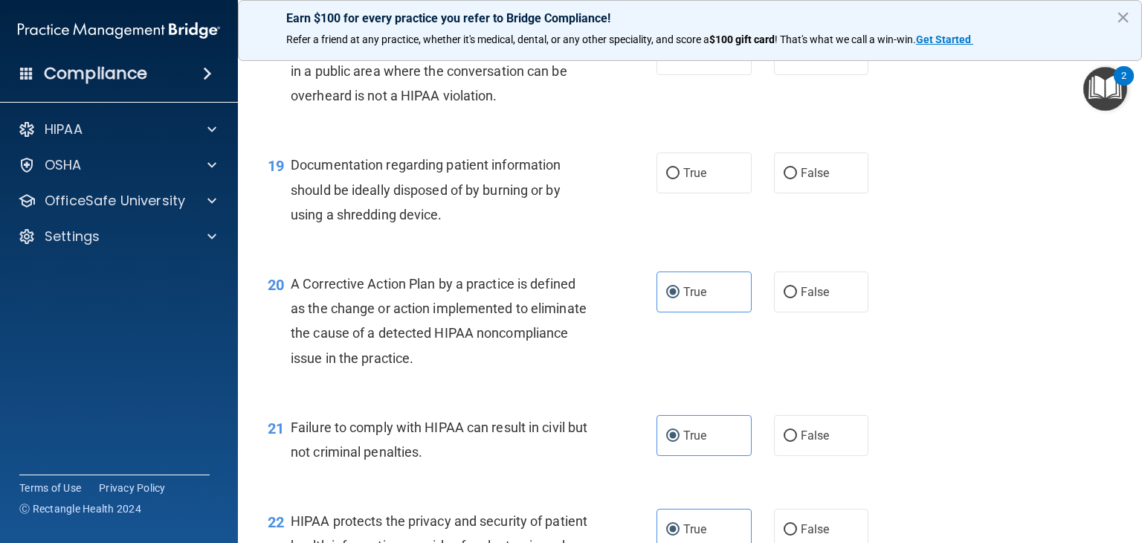
scroll to position [2231, 0]
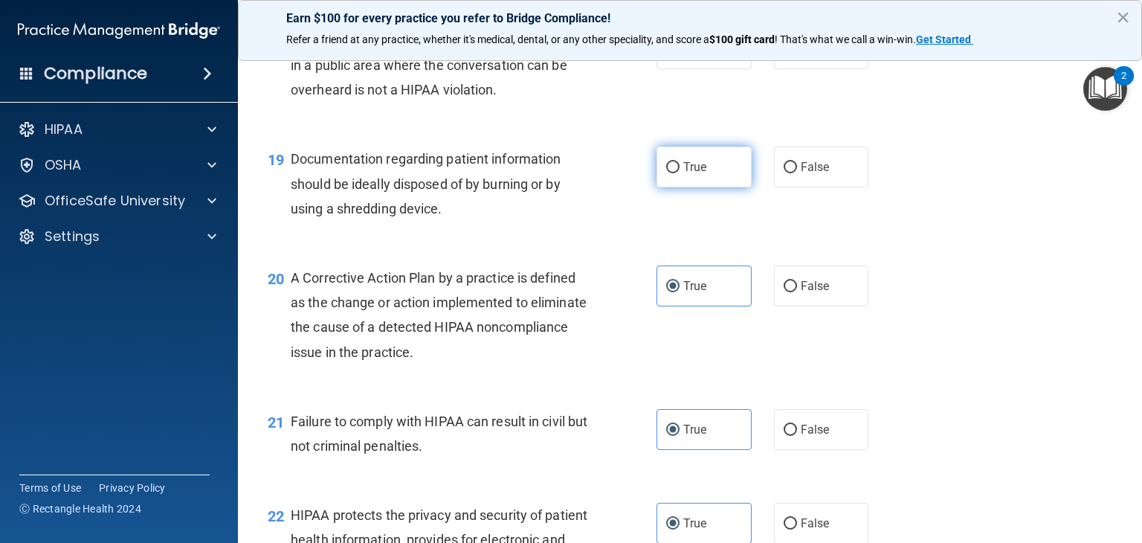
click at [685, 174] on span "True" at bounding box center [694, 167] width 23 height 14
click at [680, 173] on input "True" at bounding box center [672, 167] width 13 height 11
radio input "true"
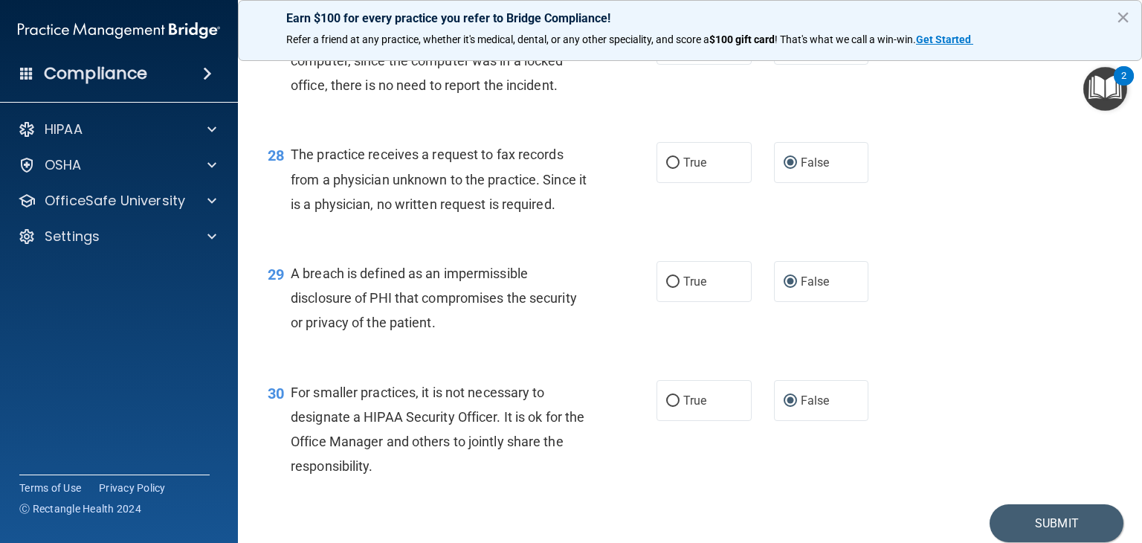
scroll to position [3561, 0]
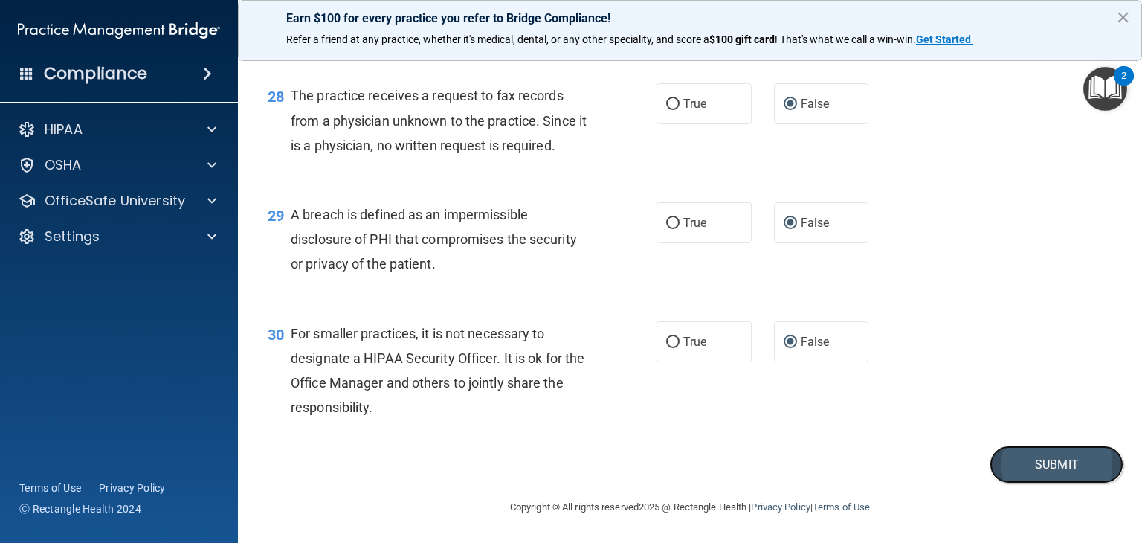
click at [1039, 457] on button "Submit" at bounding box center [1057, 464] width 134 height 38
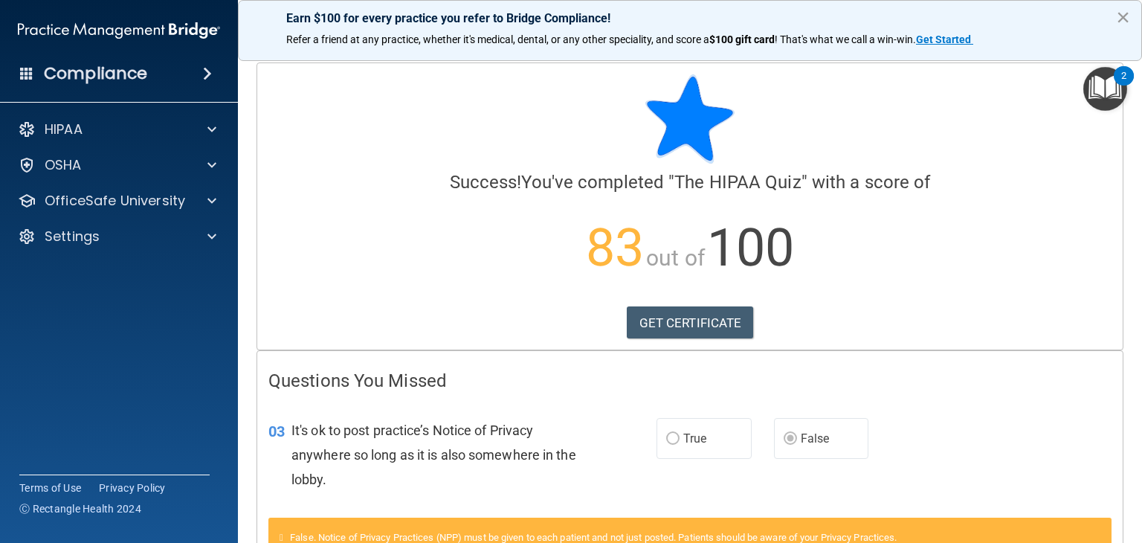
click at [1121, 14] on button "×" at bounding box center [1123, 17] width 14 height 24
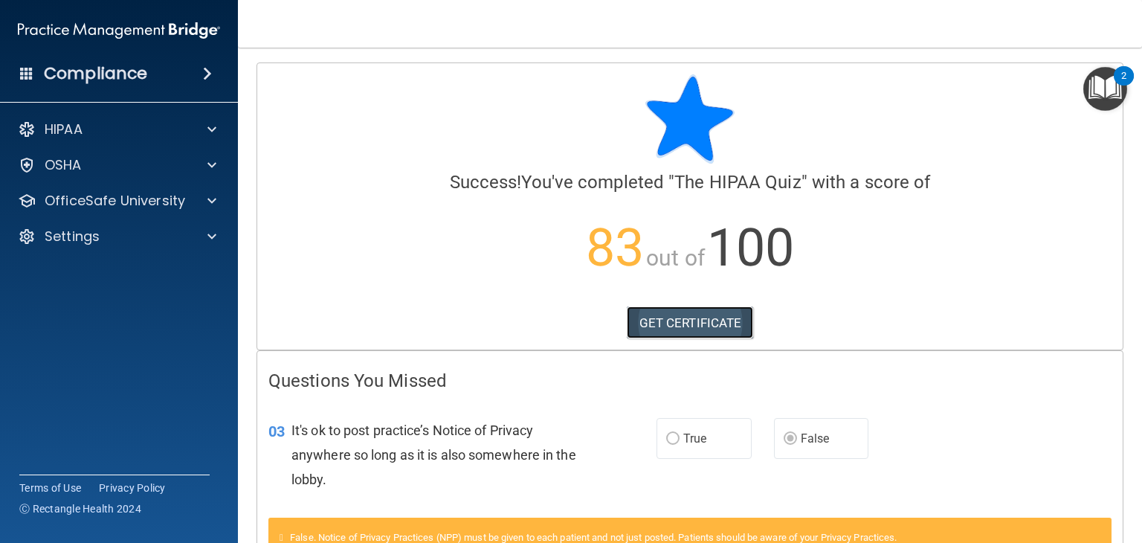
click at [681, 308] on link "GET CERTIFICATE" at bounding box center [690, 322] width 127 height 33
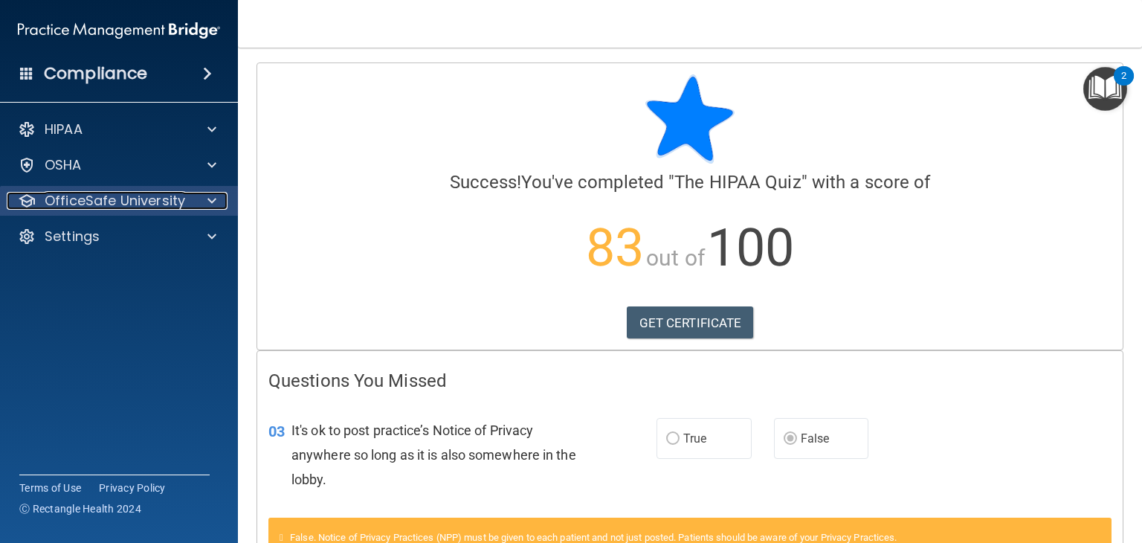
click at [106, 192] on p "OfficeSafe University" at bounding box center [115, 201] width 141 height 18
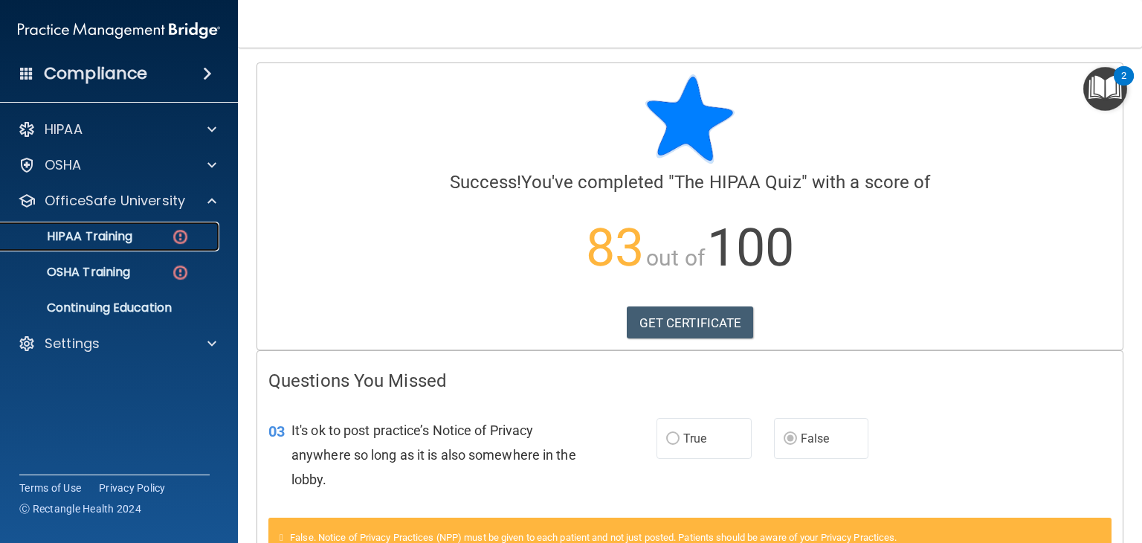
click at [117, 240] on p "HIPAA Training" at bounding box center [71, 236] width 123 height 15
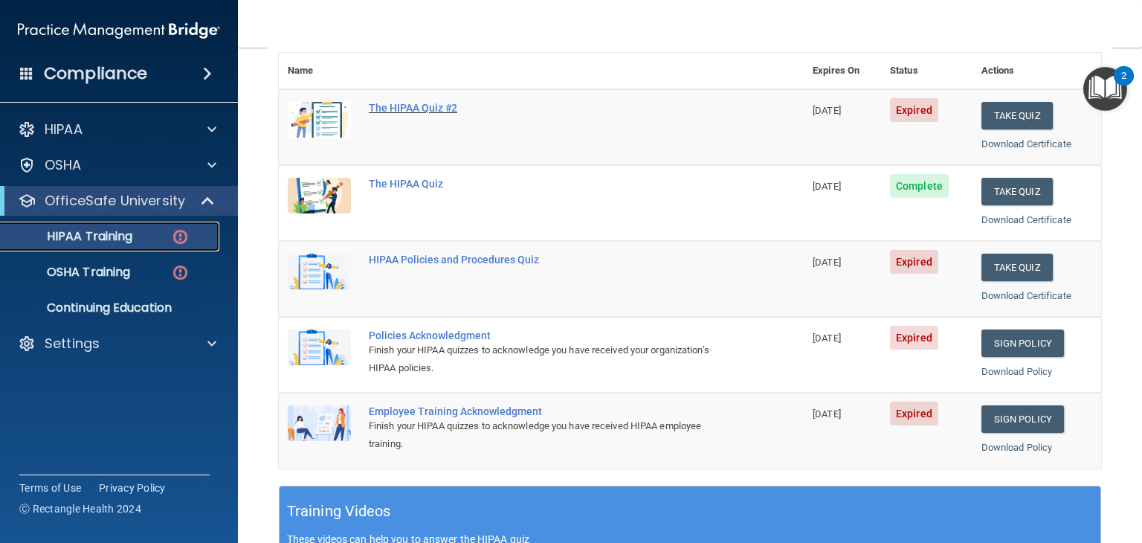
scroll to position [172, 0]
click at [1006, 117] on button "Take Quiz" at bounding box center [1016, 116] width 71 height 28
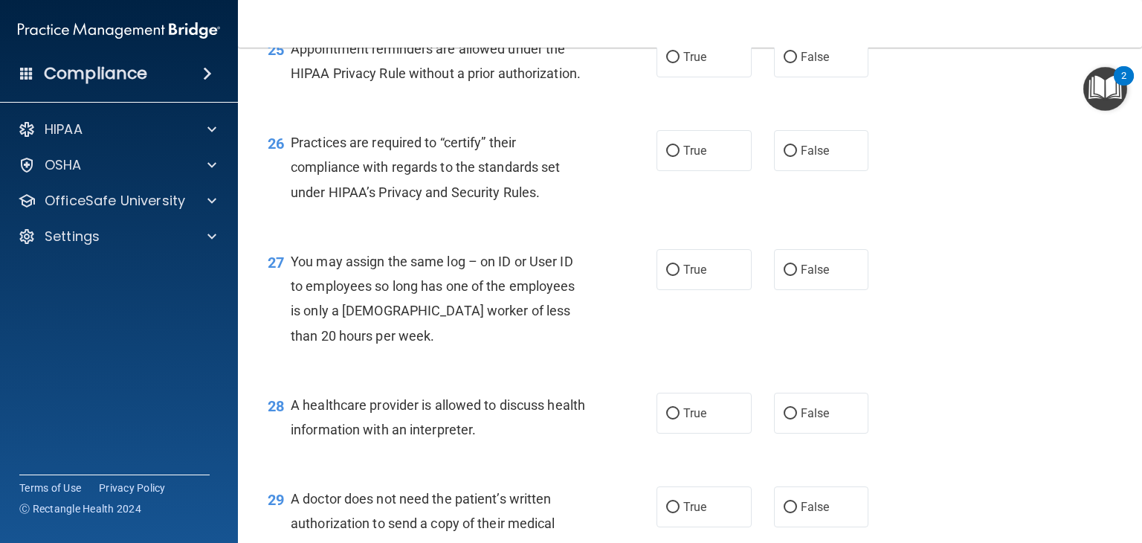
scroll to position [3561, 0]
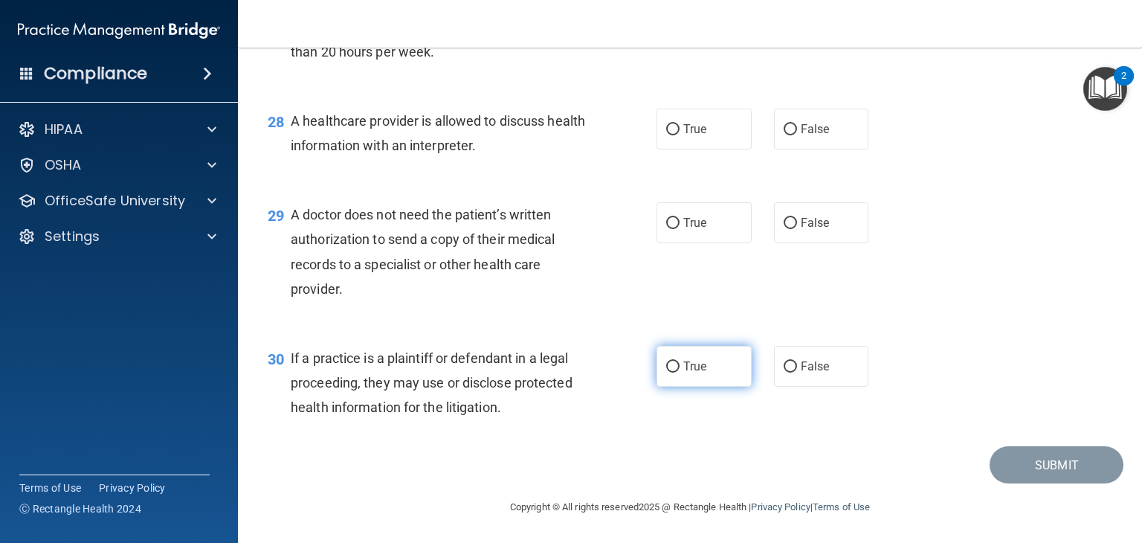
click at [674, 364] on label "True" at bounding box center [703, 366] width 95 height 41
click at [674, 364] on input "True" at bounding box center [672, 366] width 13 height 11
radio input "true"
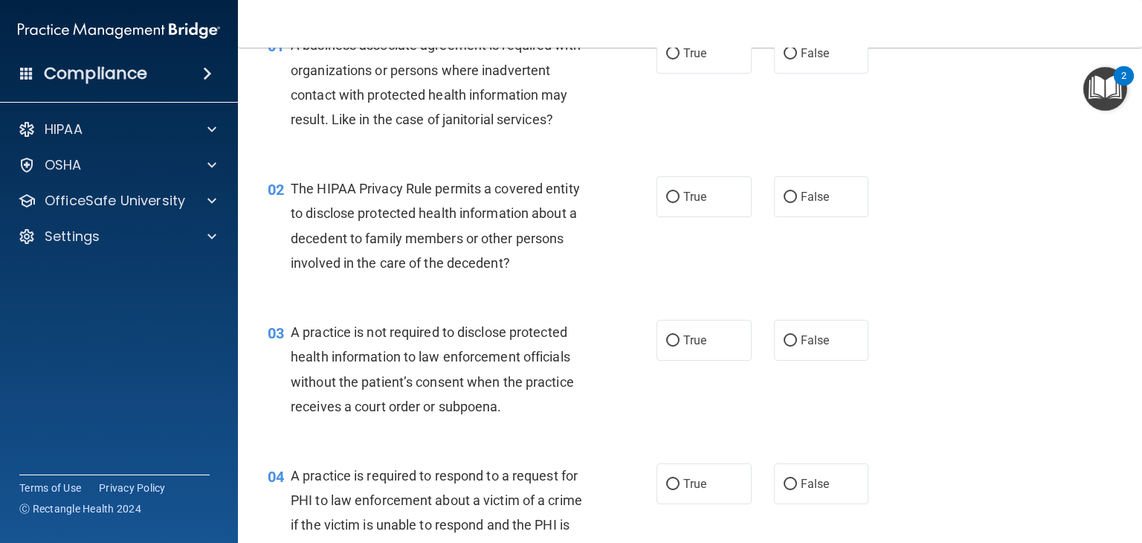
scroll to position [0, 0]
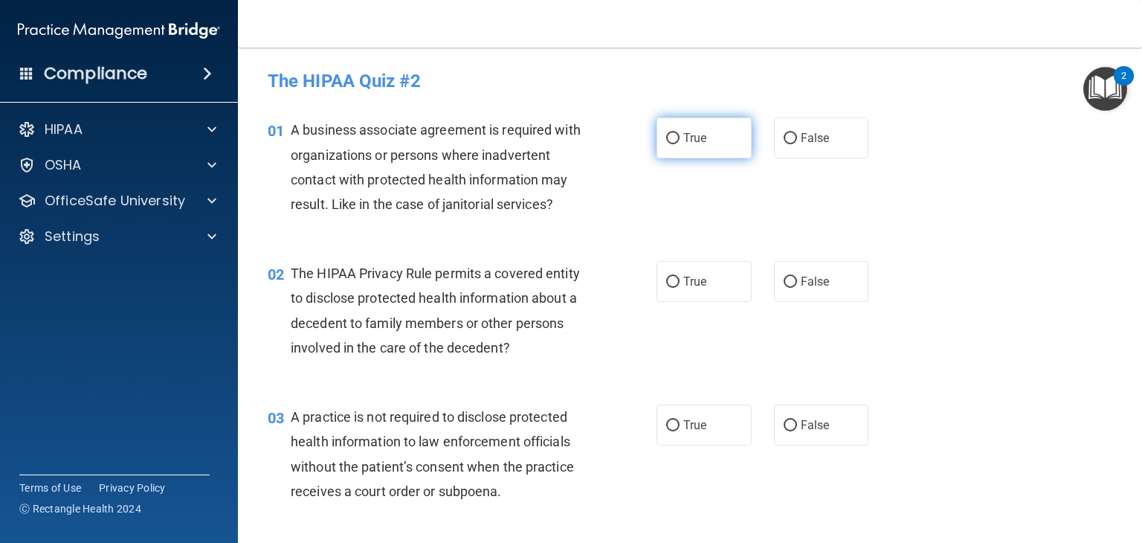
click at [674, 141] on label "True" at bounding box center [703, 137] width 95 height 41
click at [674, 141] on input "True" at bounding box center [672, 138] width 13 height 11
radio input "true"
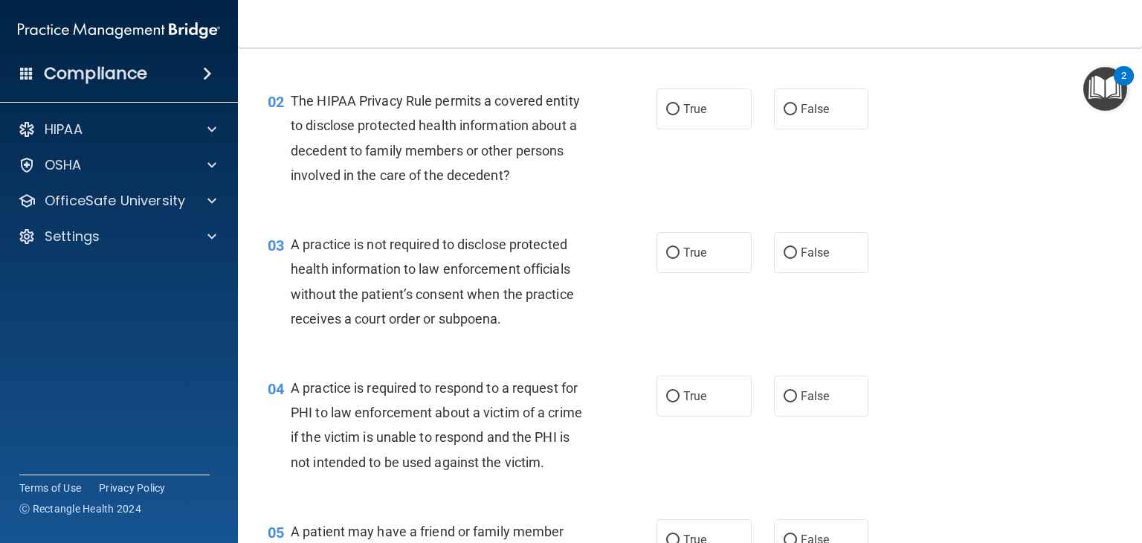
scroll to position [174, 0]
click at [614, 197] on div "02 The HIPAA Privacy Rule permits a covered entity to disclose protected health…" at bounding box center [690, 139] width 867 height 143
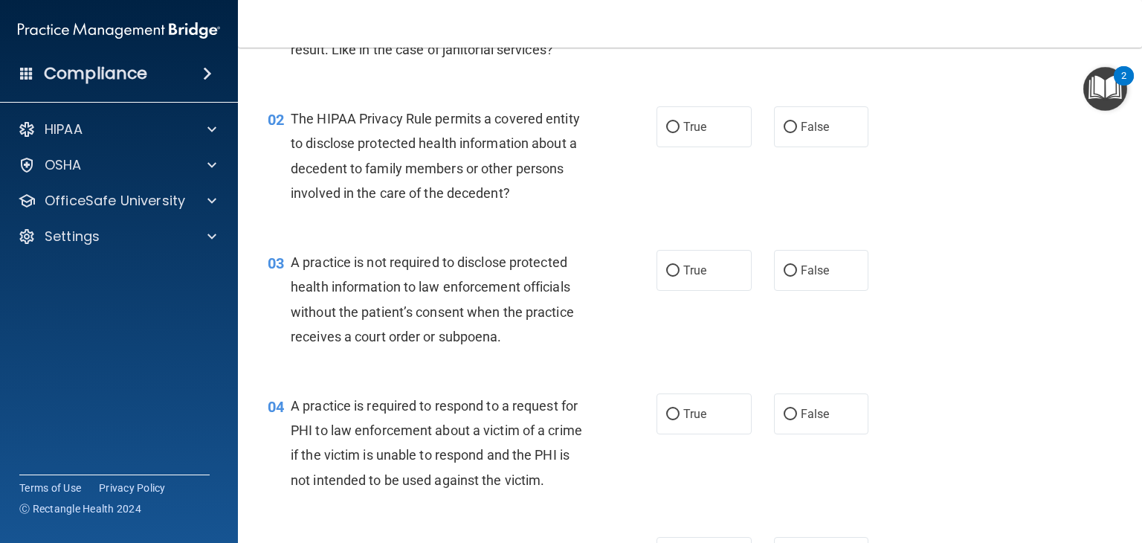
scroll to position [0, 0]
